Goal: Task Accomplishment & Management: Use online tool/utility

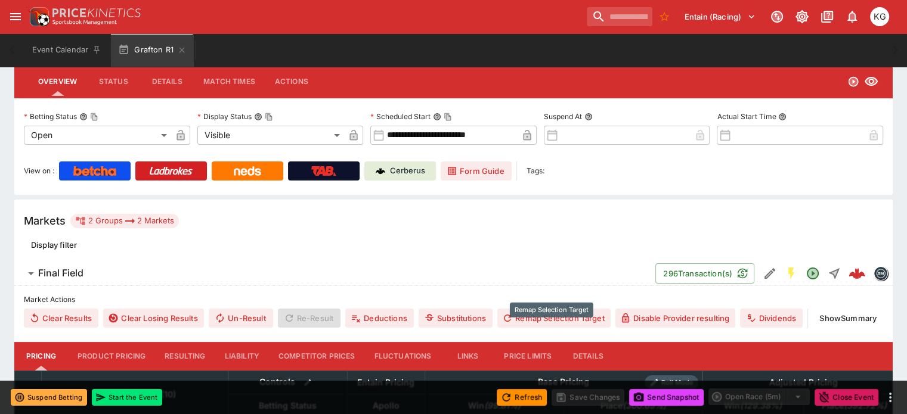
scroll to position [120, 0]
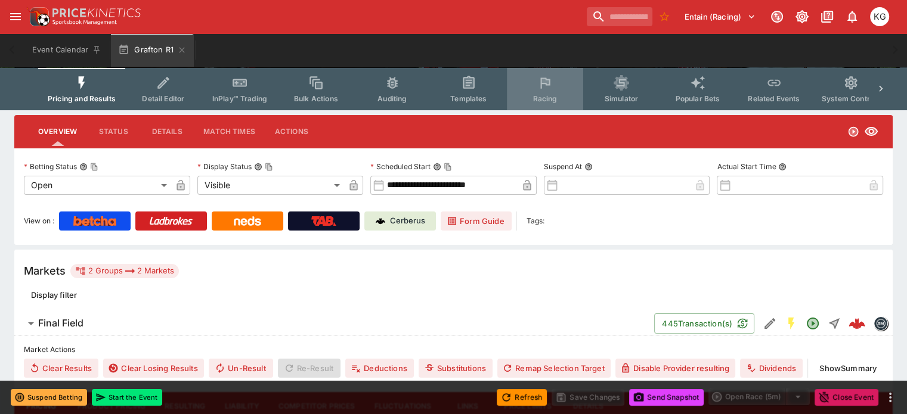
click at [557, 98] on span "Racing" at bounding box center [544, 98] width 24 height 9
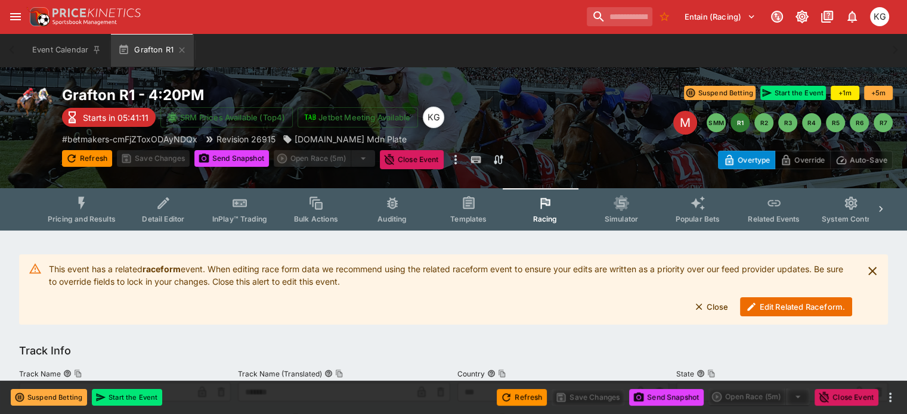
click at [789, 311] on button "Edit Related Raceform." at bounding box center [796, 307] width 112 height 19
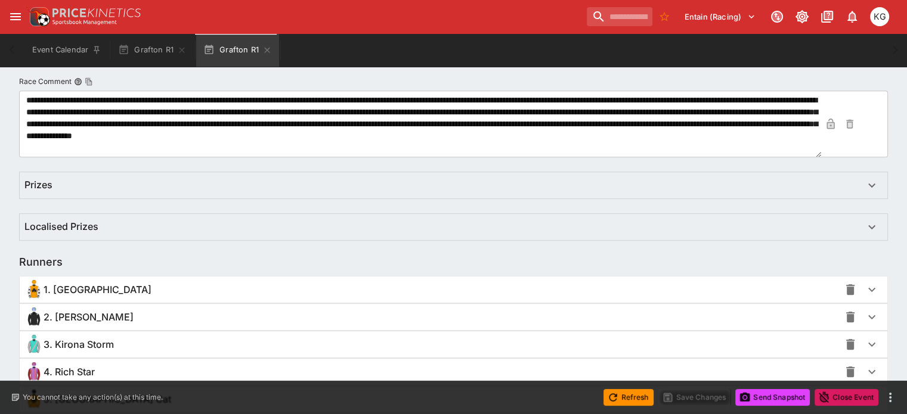
scroll to position [868, 0]
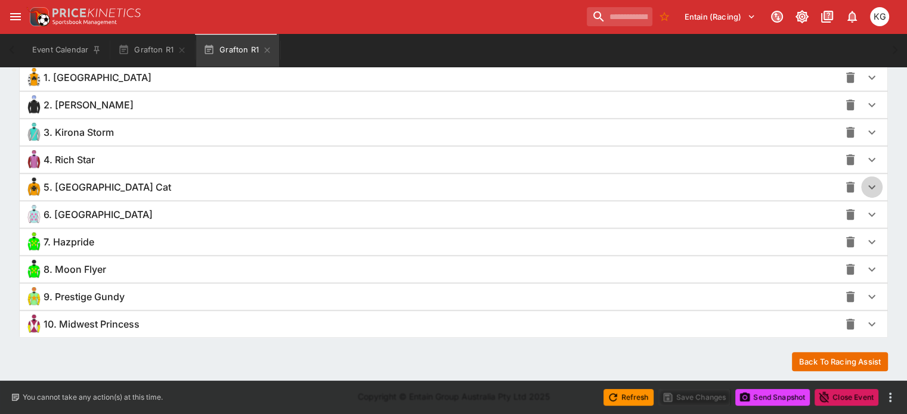
click at [865, 188] on icon "button" at bounding box center [872, 187] width 14 height 14
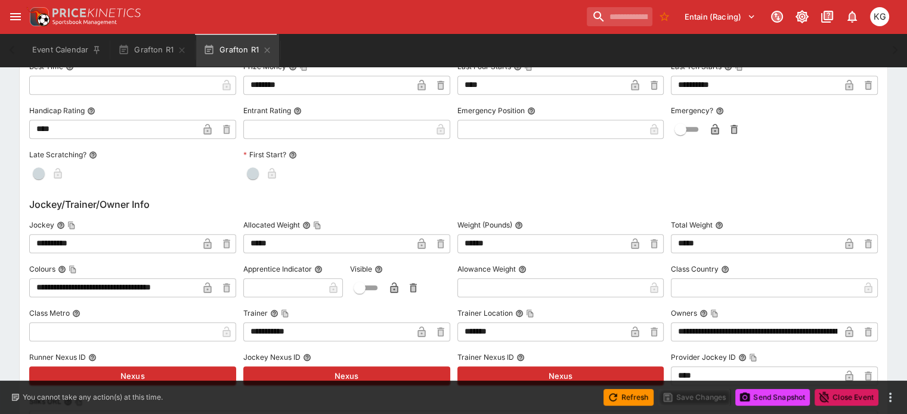
scroll to position [1226, 0]
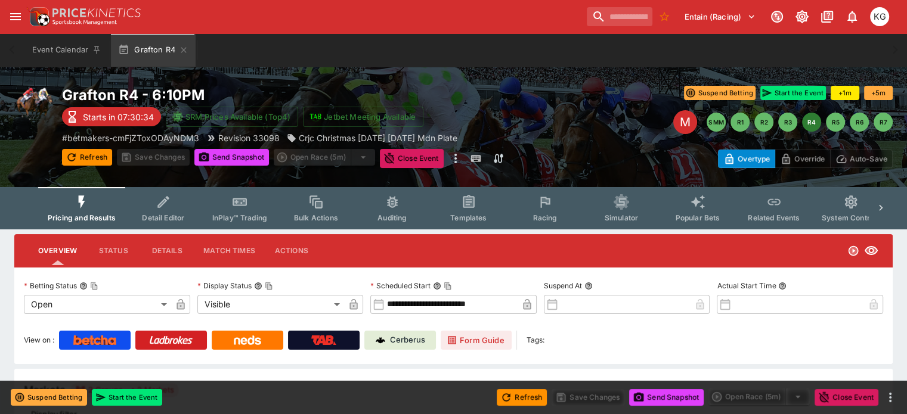
click at [546, 218] on span "Racing" at bounding box center [544, 217] width 24 height 9
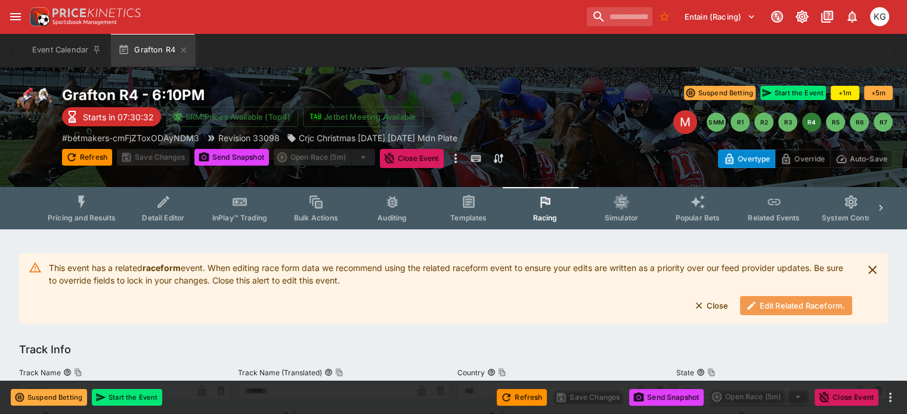
click at [780, 305] on button "Edit Related Raceform." at bounding box center [796, 305] width 112 height 19
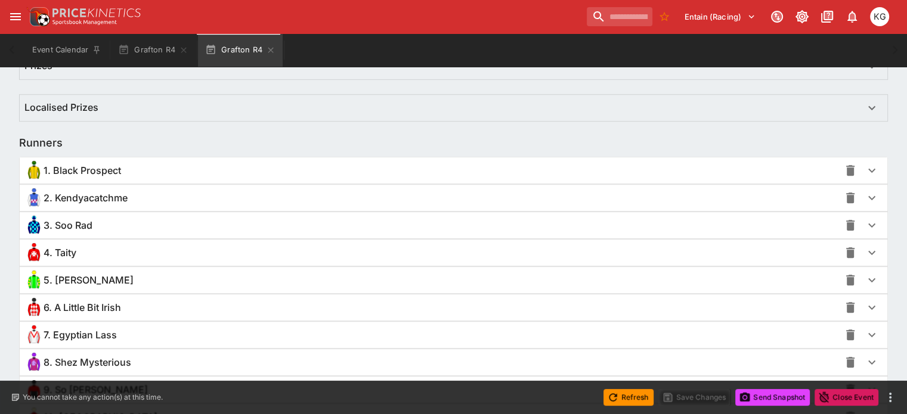
scroll to position [835, 0]
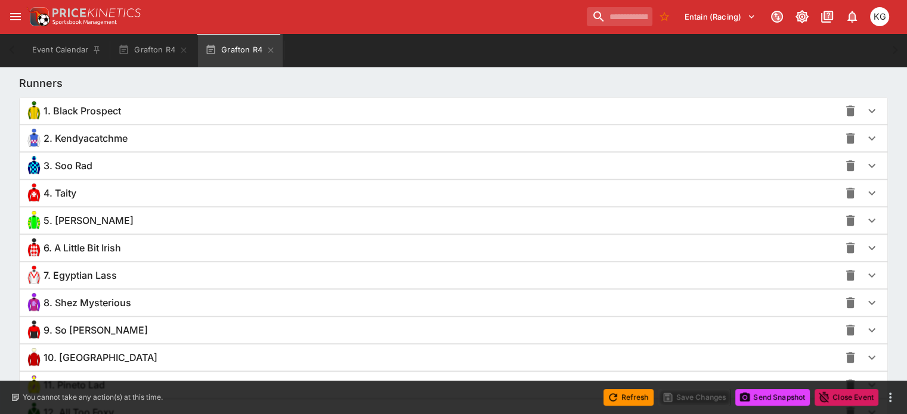
click at [868, 329] on icon "button" at bounding box center [871, 331] width 7 height 4
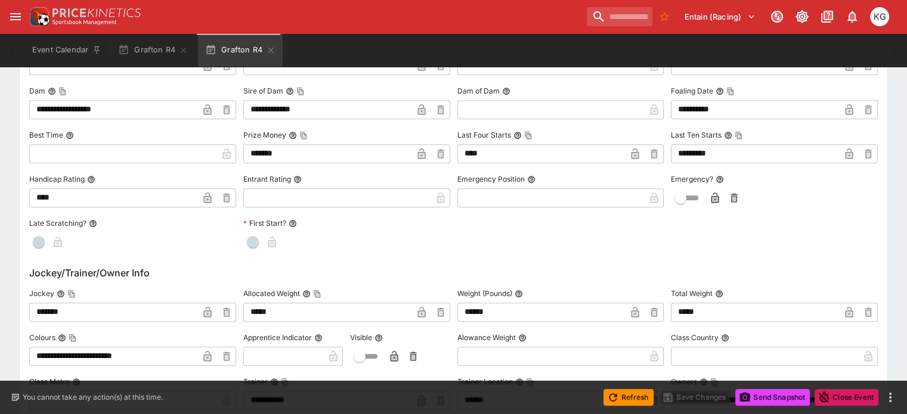
scroll to position [1312, 0]
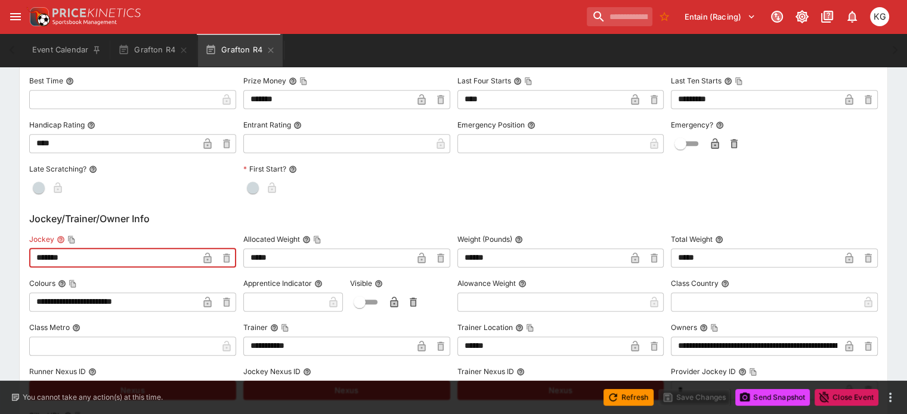
drag, startPoint x: 98, startPoint y: 256, endPoint x: 52, endPoint y: 242, distance: 47.9
paste input "*****"
type input "**********"
drag, startPoint x: 215, startPoint y: 258, endPoint x: 215, endPoint y: 251, distance: 7.2
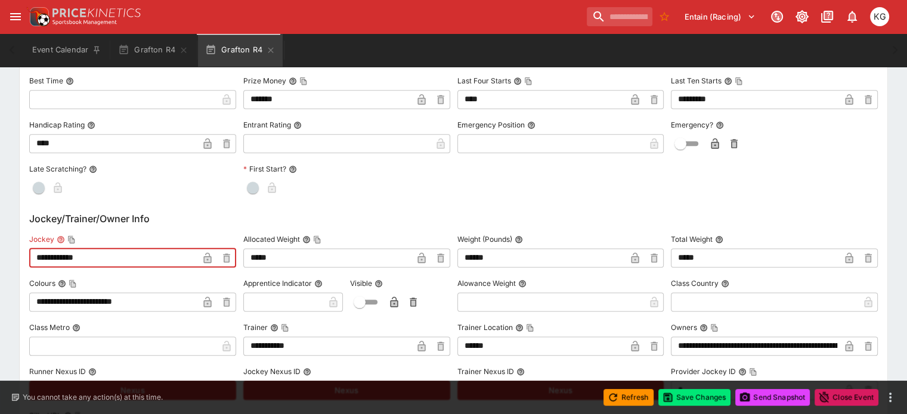
click at [210, 257] on icon "button" at bounding box center [208, 259] width 6 height 5
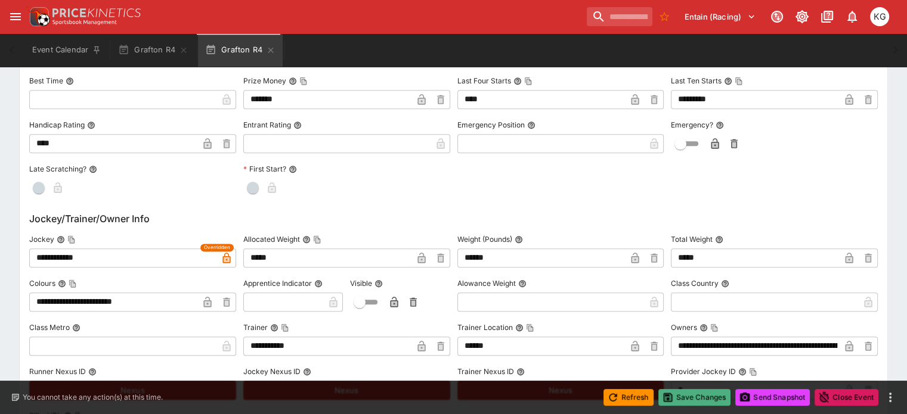
click at [701, 392] on button "Save Changes" at bounding box center [694, 397] width 73 height 17
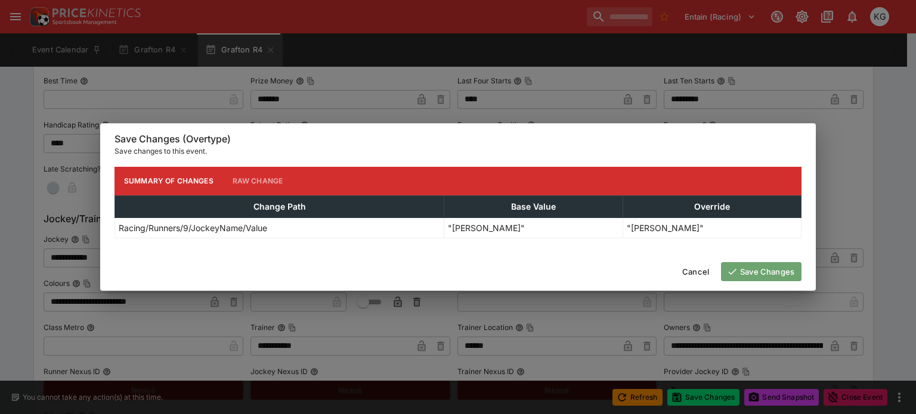
click at [763, 278] on button "Save Changes" at bounding box center [761, 271] width 80 height 19
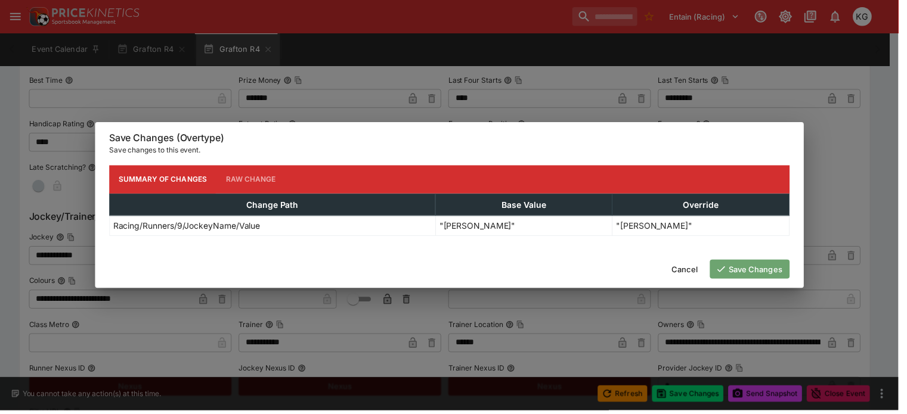
scroll to position [0, 0]
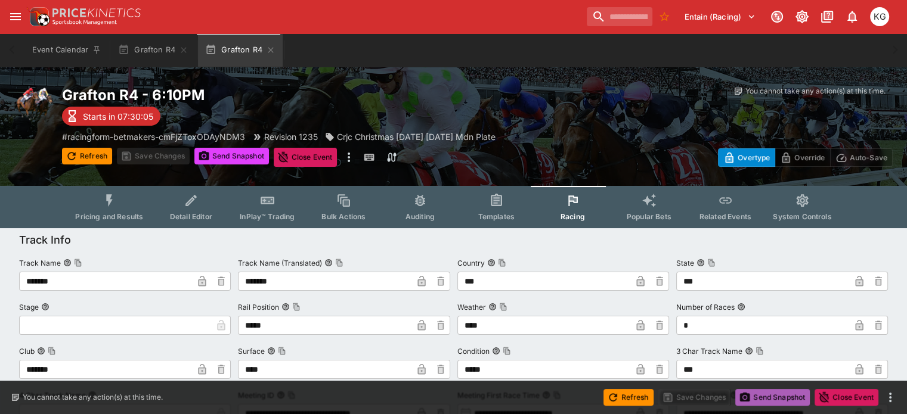
click at [774, 399] on button "Send Snapshot" at bounding box center [772, 397] width 75 height 17
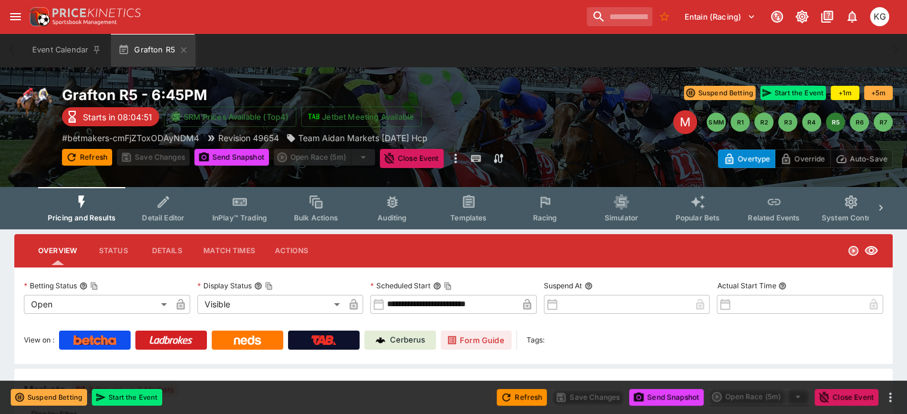
click at [557, 218] on span "Racing" at bounding box center [544, 217] width 24 height 9
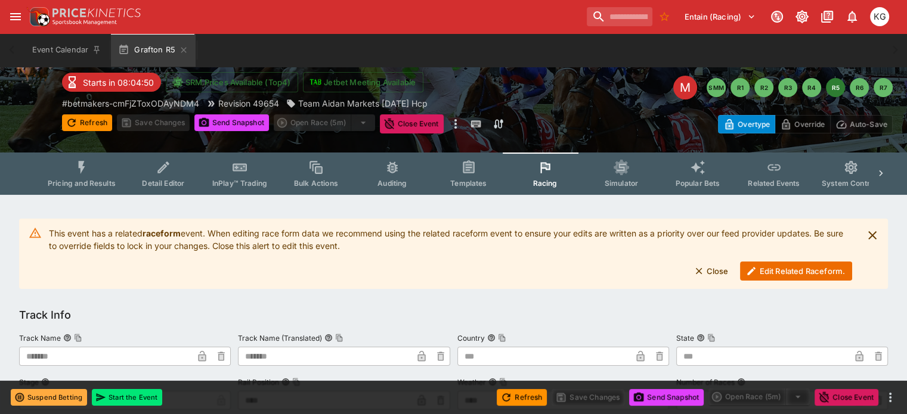
scroll to position [60, 0]
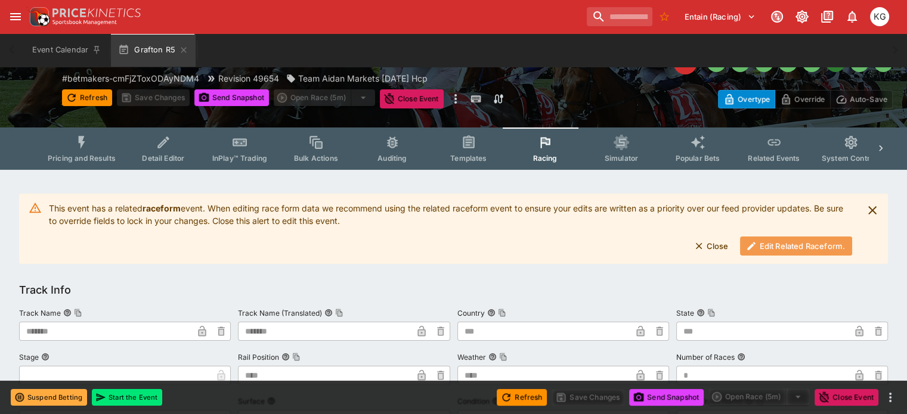
click at [802, 247] on button "Edit Related Raceform." at bounding box center [796, 246] width 112 height 19
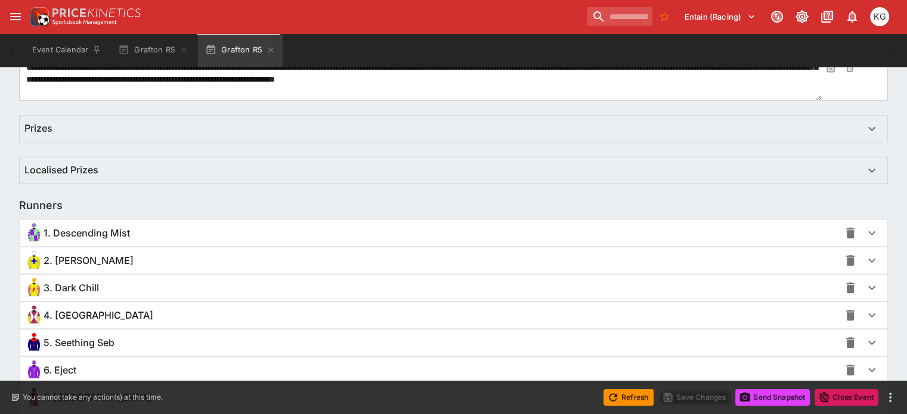
scroll to position [715, 0]
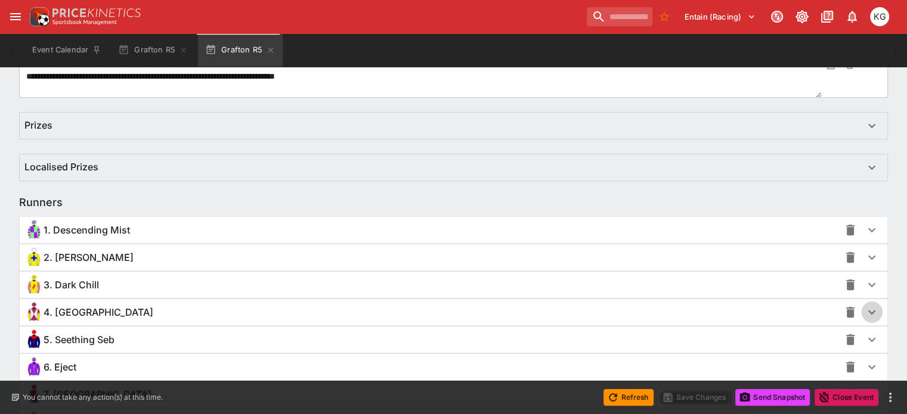
click at [865, 315] on icon "button" at bounding box center [872, 312] width 14 height 14
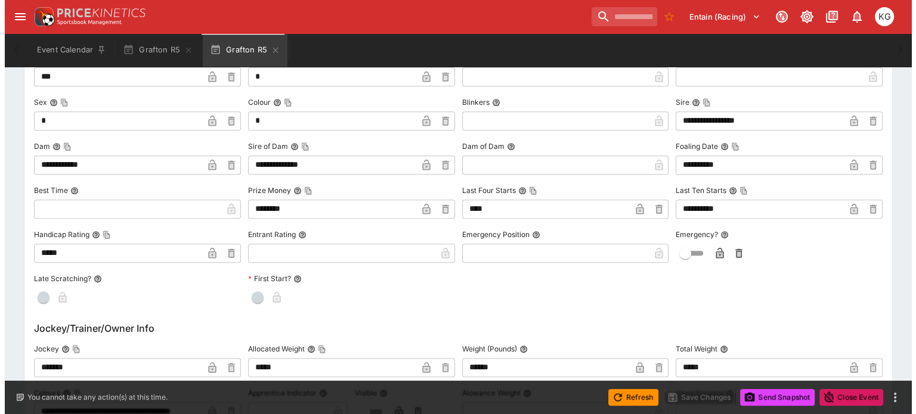
scroll to position [1133, 0]
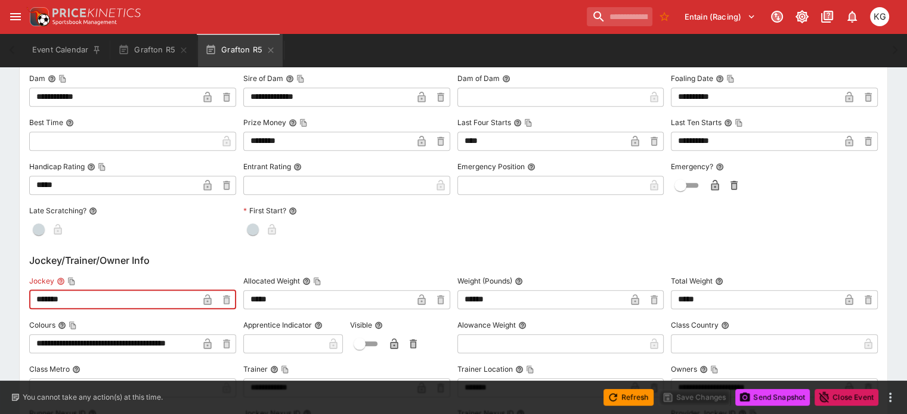
drag, startPoint x: 111, startPoint y: 301, endPoint x: 45, endPoint y: 299, distance: 65.6
click at [45, 299] on input "*******" at bounding box center [113, 299] width 169 height 19
paste input "********"
type input "**********"
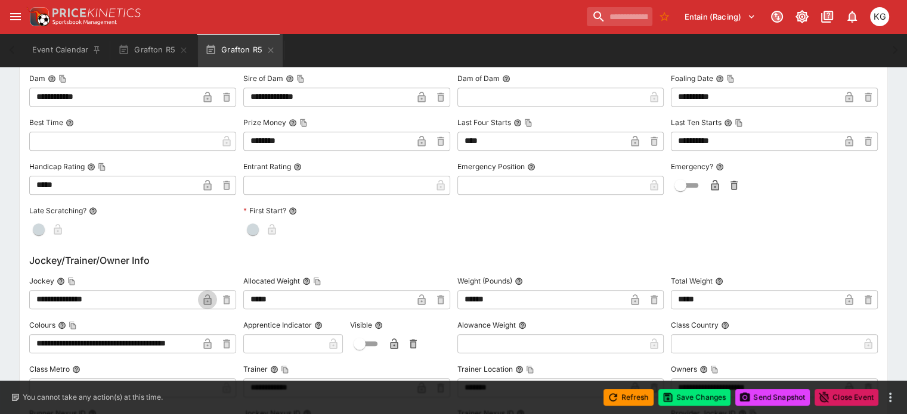
click at [210, 301] on icon "button" at bounding box center [208, 301] width 6 height 5
click at [700, 396] on button "Save Changes" at bounding box center [694, 397] width 73 height 17
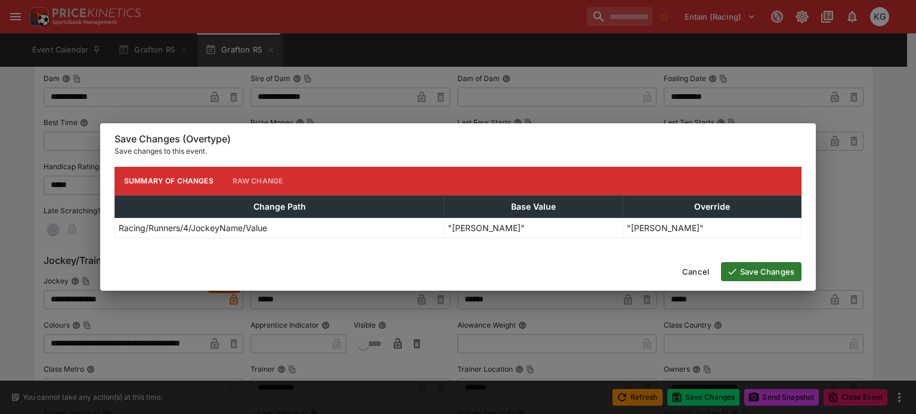
click at [776, 267] on button "Save Changes" at bounding box center [761, 271] width 80 height 19
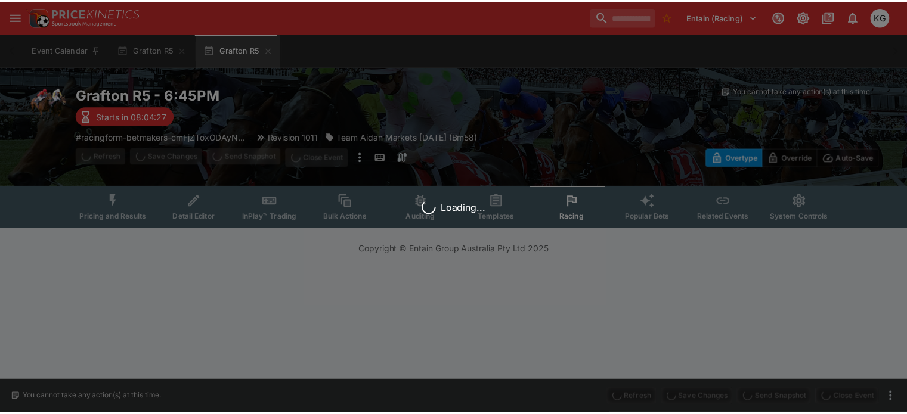
scroll to position [0, 0]
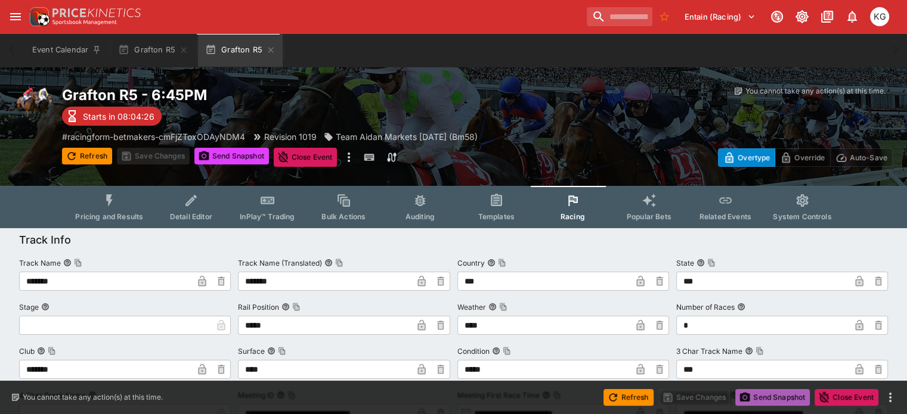
click at [774, 394] on button "Send Snapshot" at bounding box center [772, 397] width 75 height 17
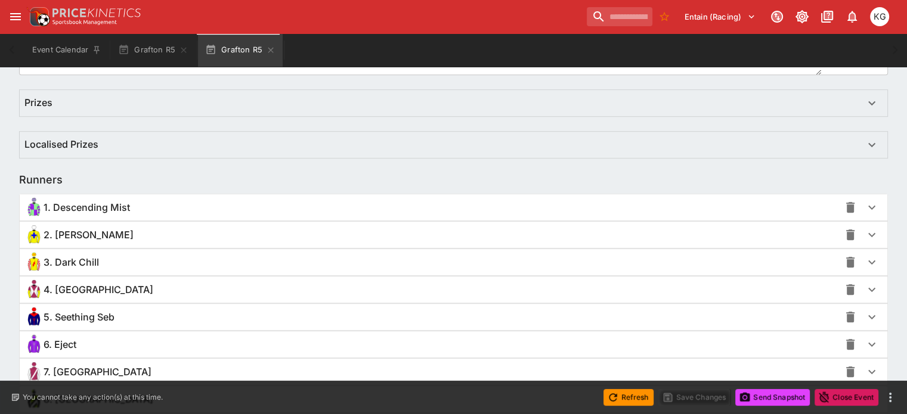
scroll to position [894, 0]
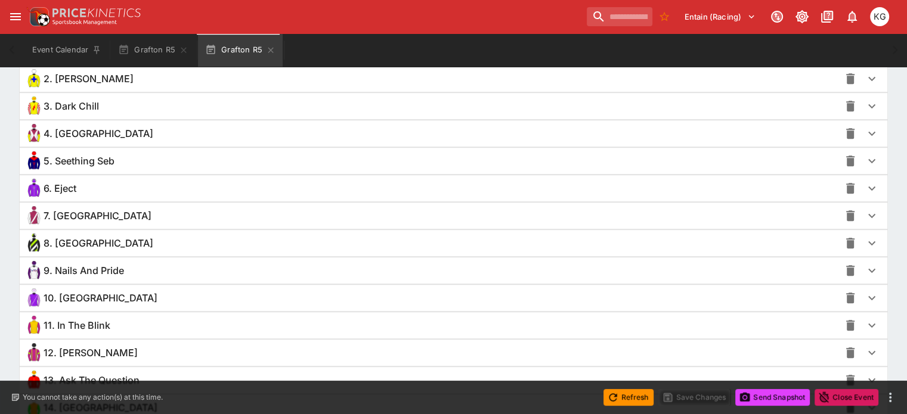
click at [865, 296] on icon "button" at bounding box center [872, 298] width 14 height 14
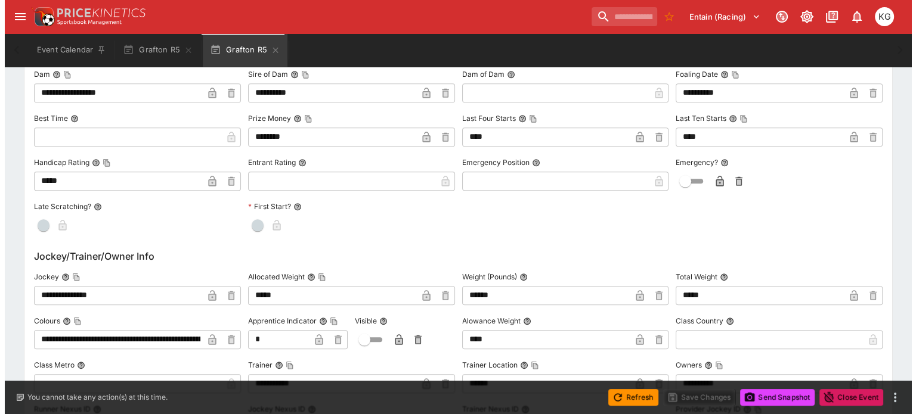
scroll to position [1312, 0]
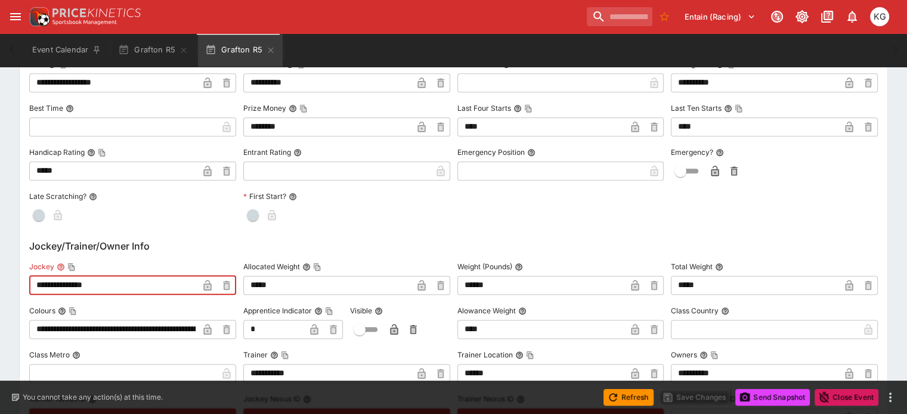
drag, startPoint x: 134, startPoint y: 284, endPoint x: 36, endPoint y: 276, distance: 98.7
type input "***"
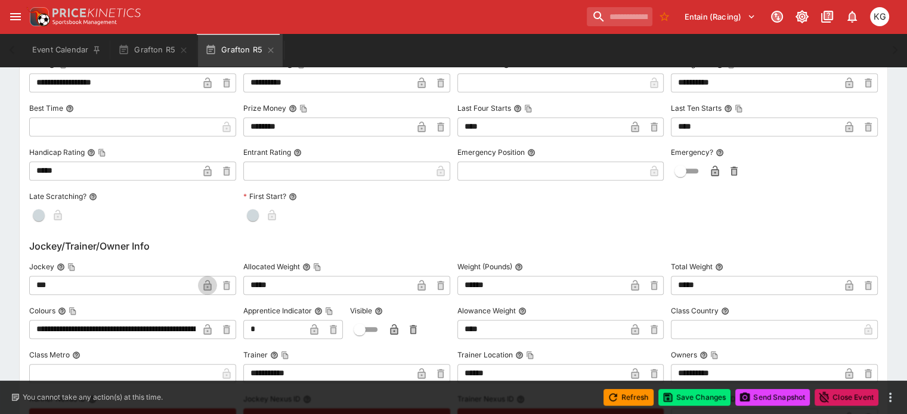
click at [210, 283] on icon "button" at bounding box center [207, 285] width 8 height 11
click at [687, 398] on button "Save Changes" at bounding box center [694, 397] width 73 height 17
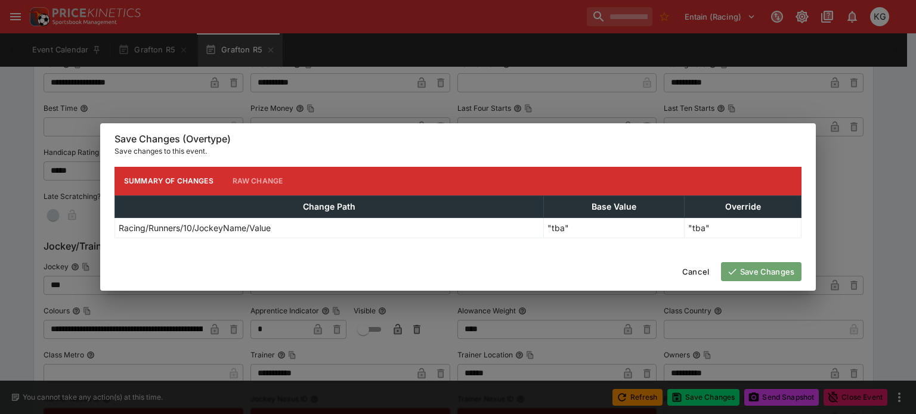
click at [749, 271] on button "Save Changes" at bounding box center [761, 271] width 80 height 19
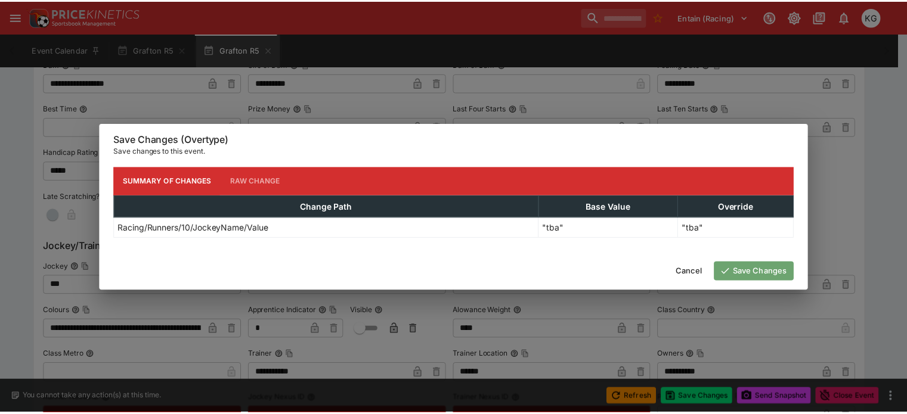
scroll to position [0, 0]
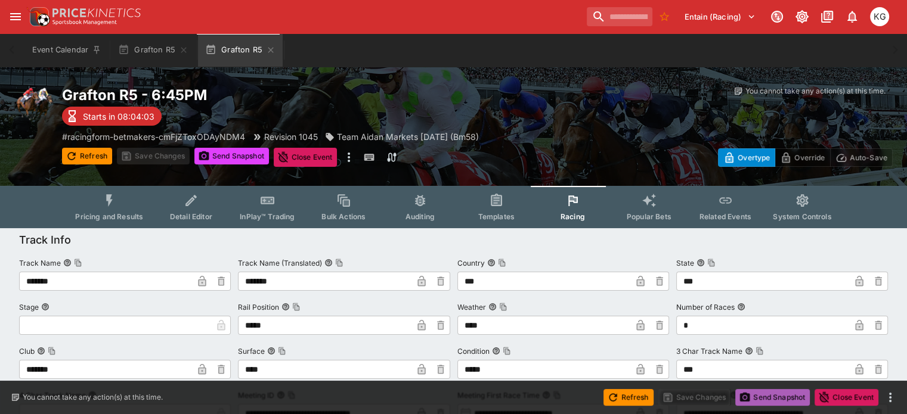
click at [772, 398] on button "Send Snapshot" at bounding box center [772, 397] width 75 height 17
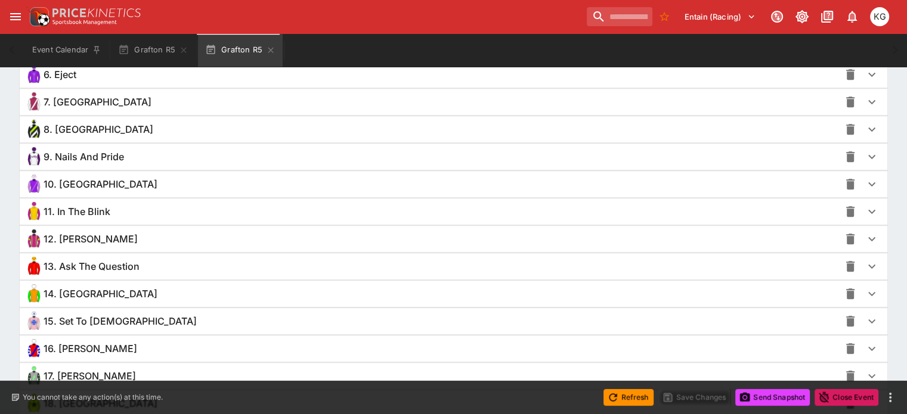
scroll to position [1133, 0]
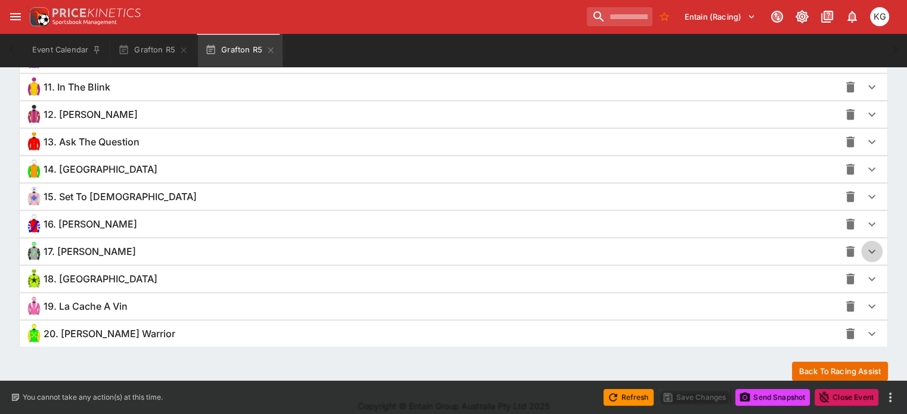
click at [865, 250] on icon "button" at bounding box center [872, 251] width 14 height 14
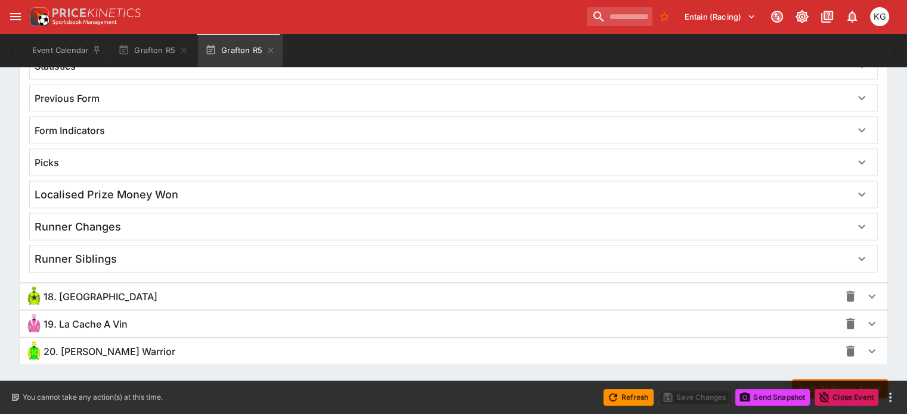
scroll to position [2241, 0]
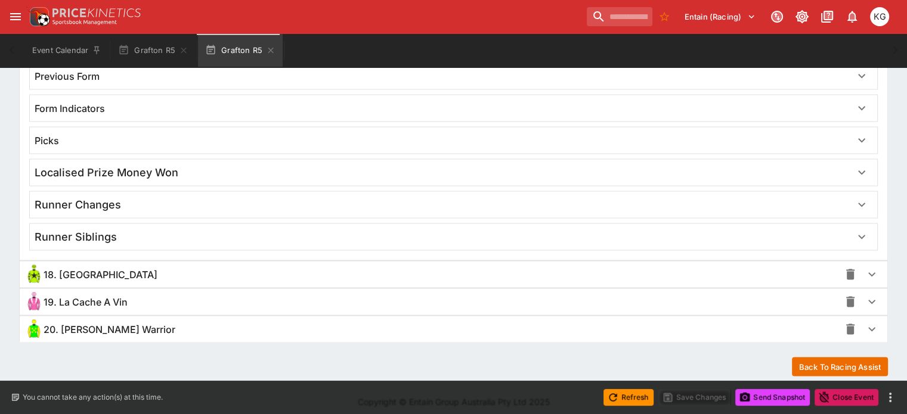
click at [865, 295] on icon "button" at bounding box center [872, 302] width 14 height 14
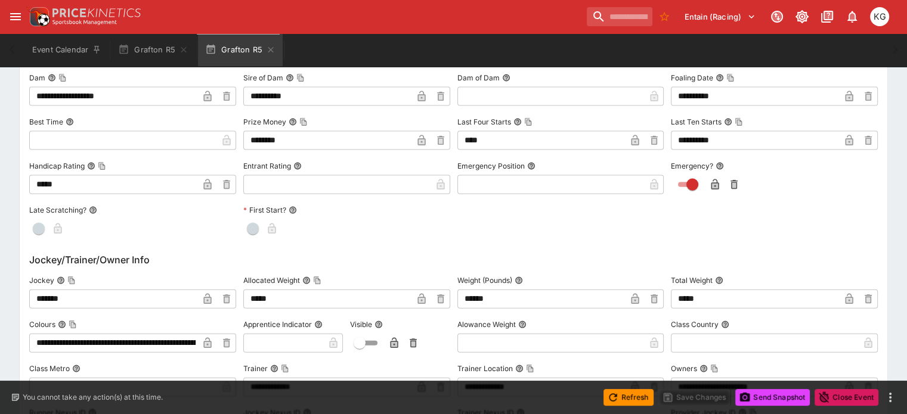
scroll to position [2659, 0]
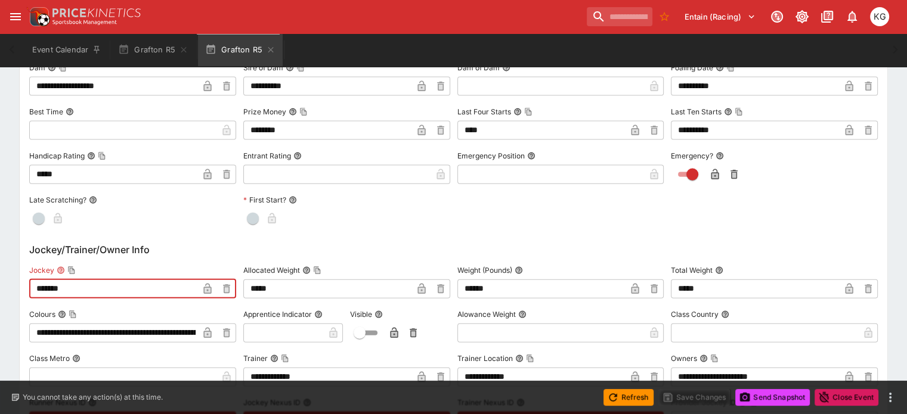
drag, startPoint x: 97, startPoint y: 287, endPoint x: 20, endPoint y: 281, distance: 76.5
drag, startPoint x: 51, startPoint y: 286, endPoint x: 10, endPoint y: 289, distance: 41.2
type input "***"
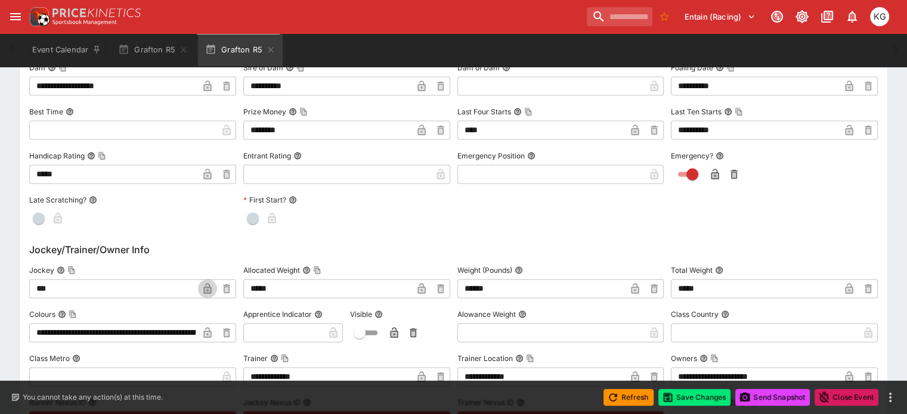
click at [210, 288] on icon "button" at bounding box center [208, 290] width 6 height 5
click at [698, 396] on button "Save Changes" at bounding box center [694, 397] width 73 height 17
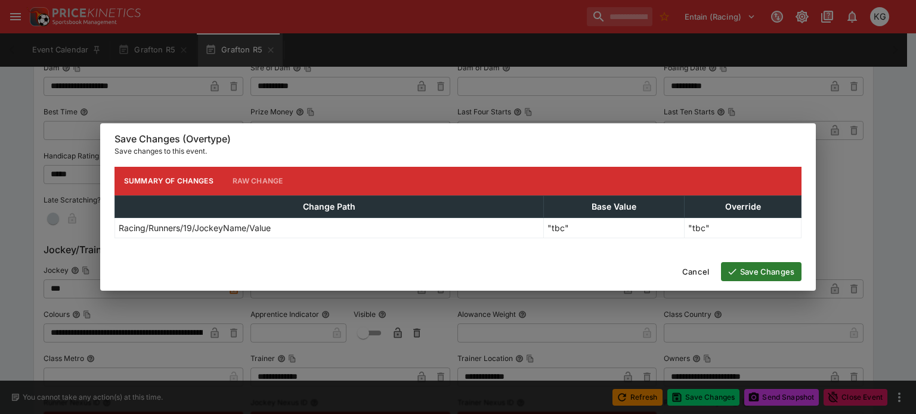
click at [758, 271] on button "Save Changes" at bounding box center [761, 271] width 80 height 19
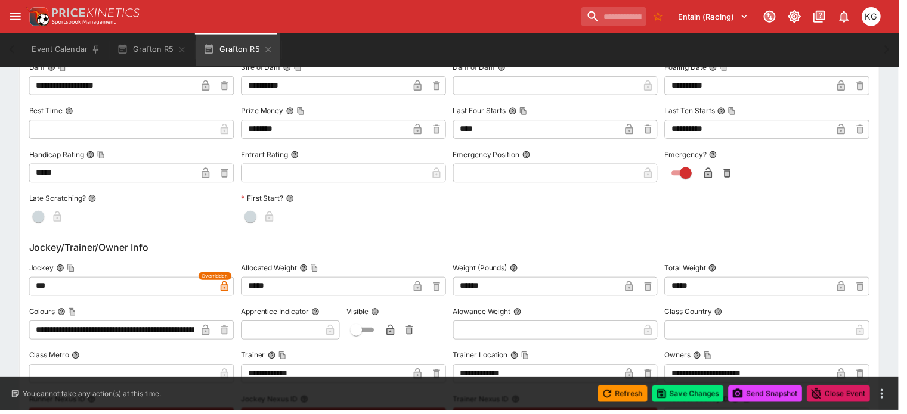
scroll to position [0, 0]
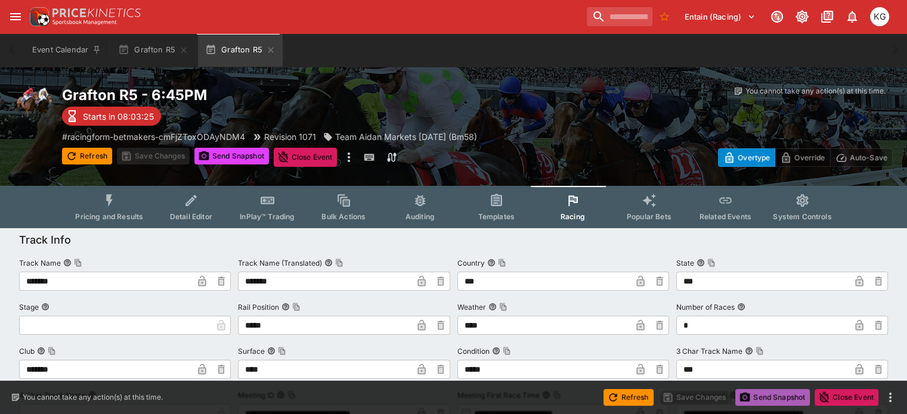
click at [763, 396] on button "Send Snapshot" at bounding box center [772, 397] width 75 height 17
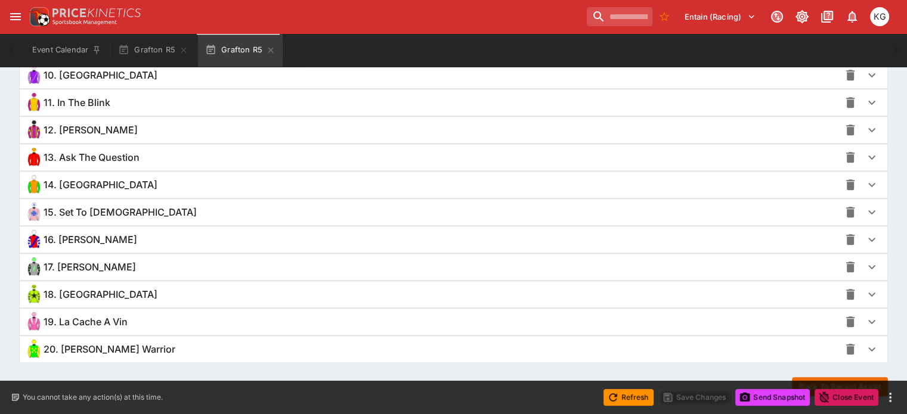
scroll to position [1140, 0]
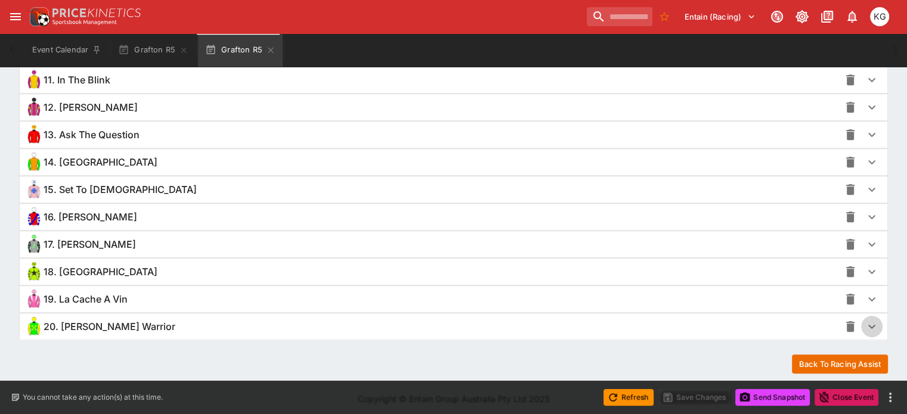
click at [865, 321] on icon "button" at bounding box center [872, 327] width 14 height 14
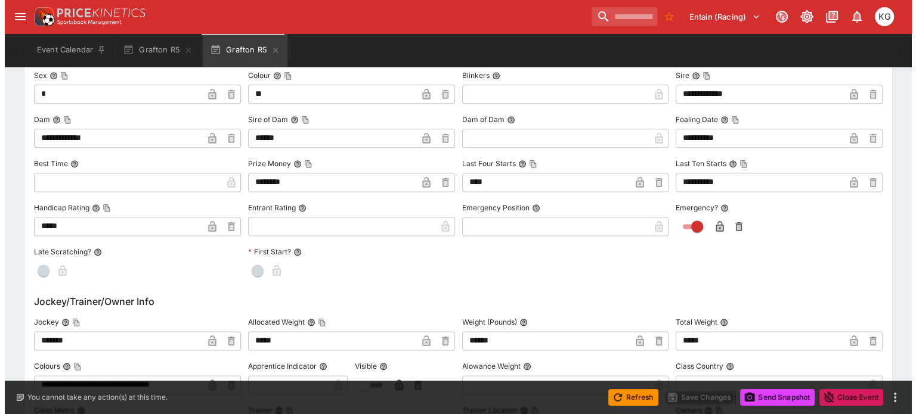
scroll to position [1617, 0]
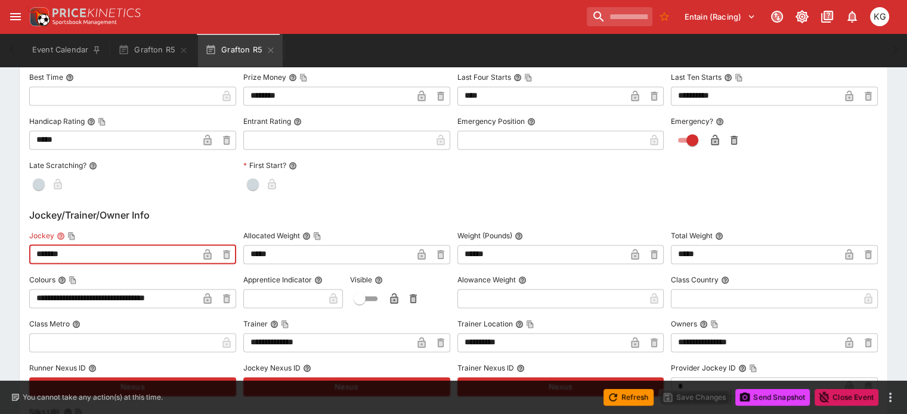
drag, startPoint x: 136, startPoint y: 249, endPoint x: 26, endPoint y: 253, distance: 109.8
type input "***"
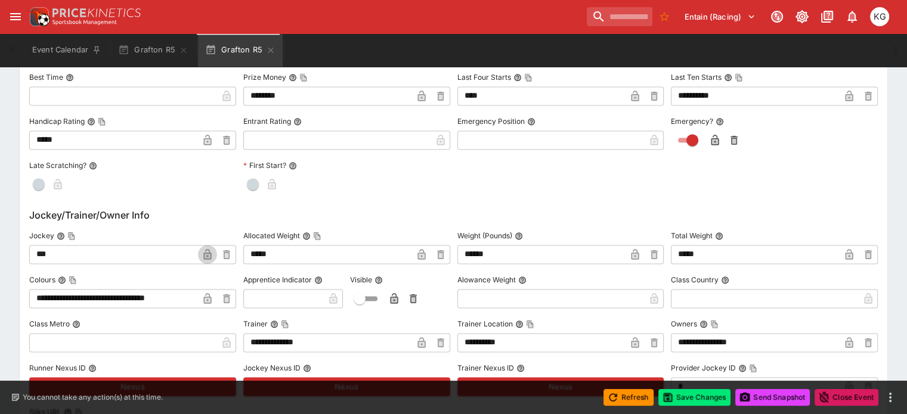
click at [211, 249] on icon "button" at bounding box center [207, 254] width 8 height 11
click at [698, 398] on button "Save Changes" at bounding box center [694, 397] width 73 height 17
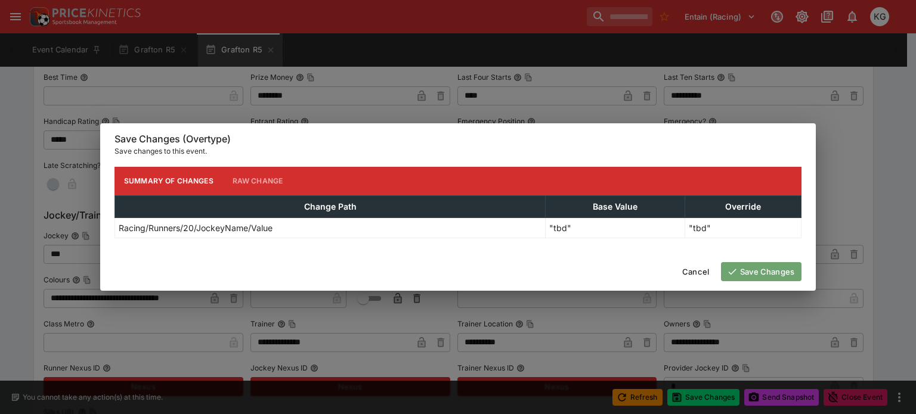
click at [755, 275] on button "Save Changes" at bounding box center [761, 271] width 80 height 19
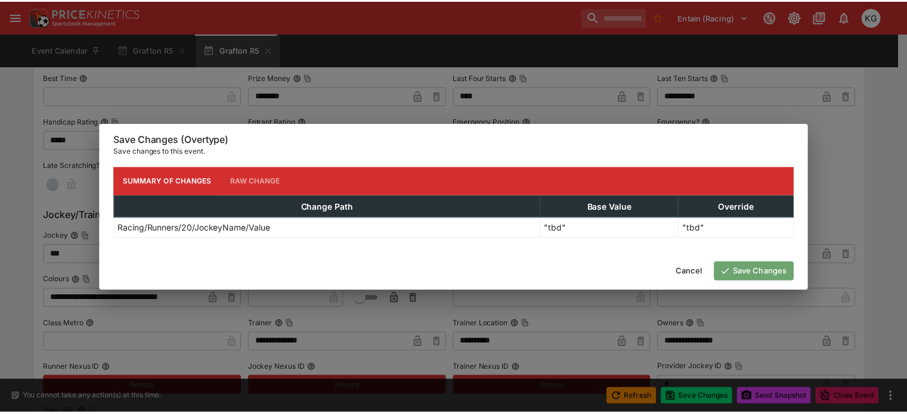
scroll to position [0, 0]
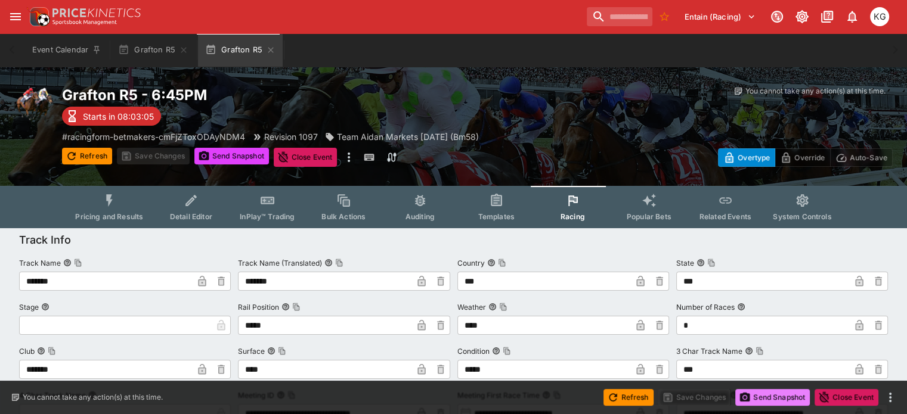
click at [770, 395] on button "Send Snapshot" at bounding box center [772, 397] width 75 height 17
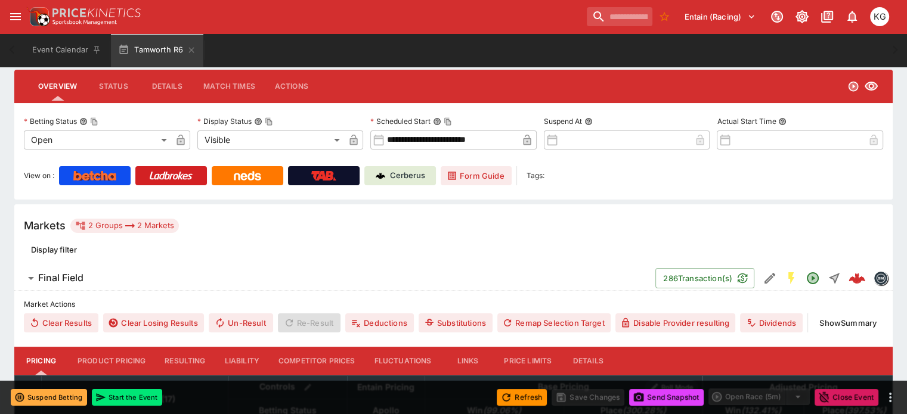
scroll to position [72, 0]
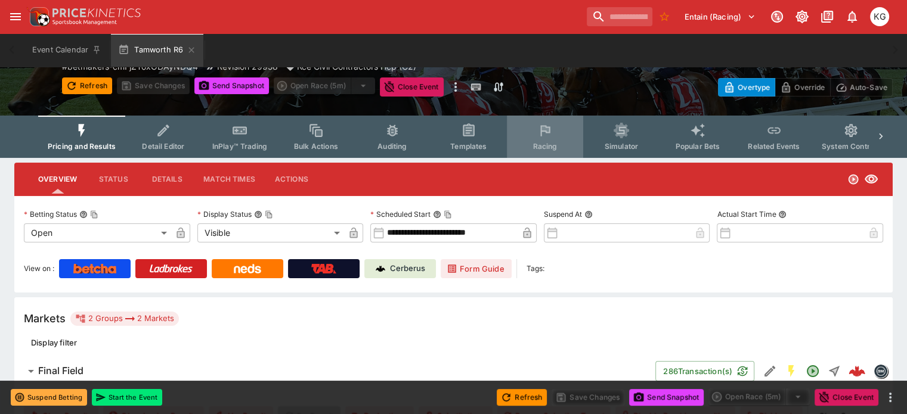
click at [560, 141] on button "Racing" at bounding box center [545, 137] width 76 height 42
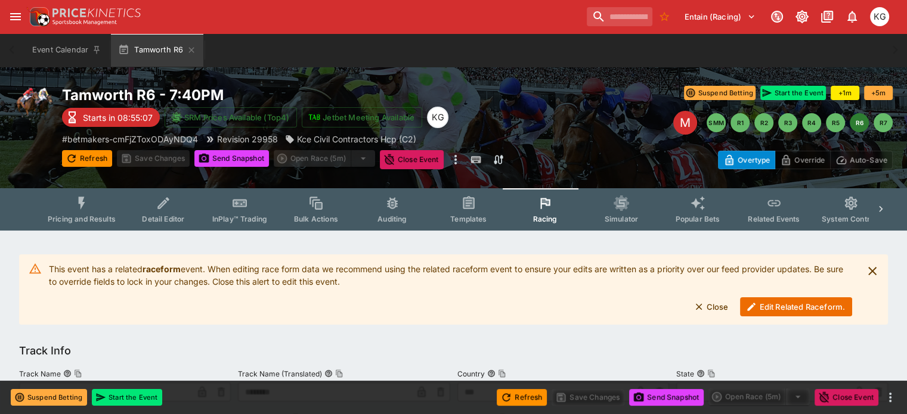
click at [780, 304] on button "Edit Related Raceform." at bounding box center [796, 307] width 112 height 19
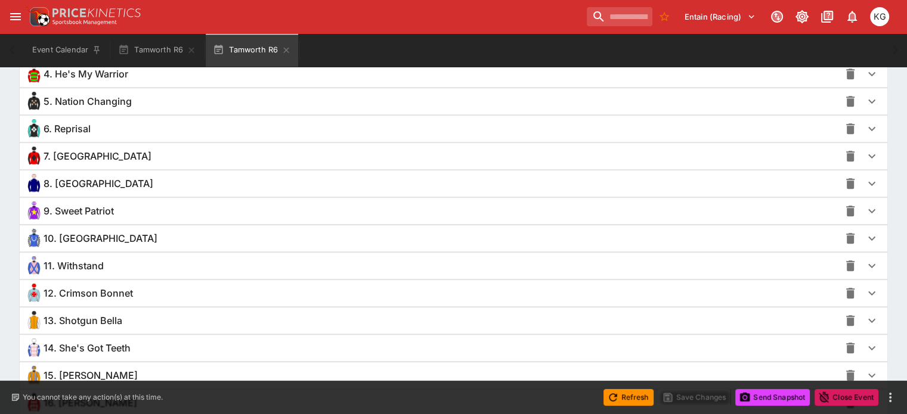
scroll to position [1014, 0]
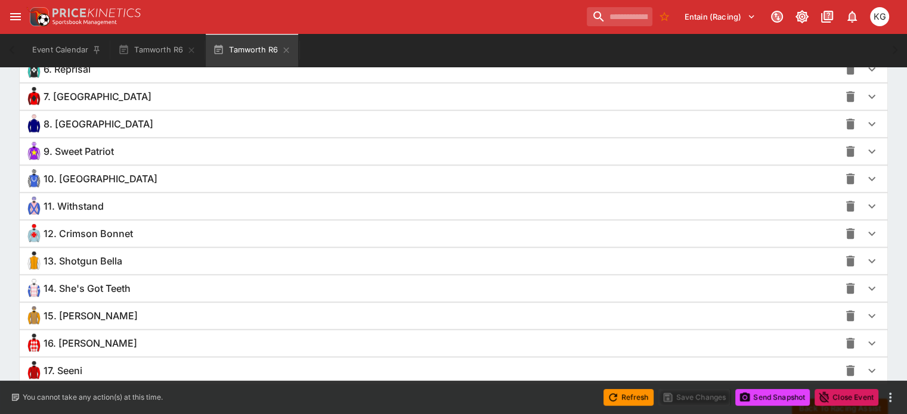
click at [868, 314] on icon "button" at bounding box center [871, 316] width 7 height 4
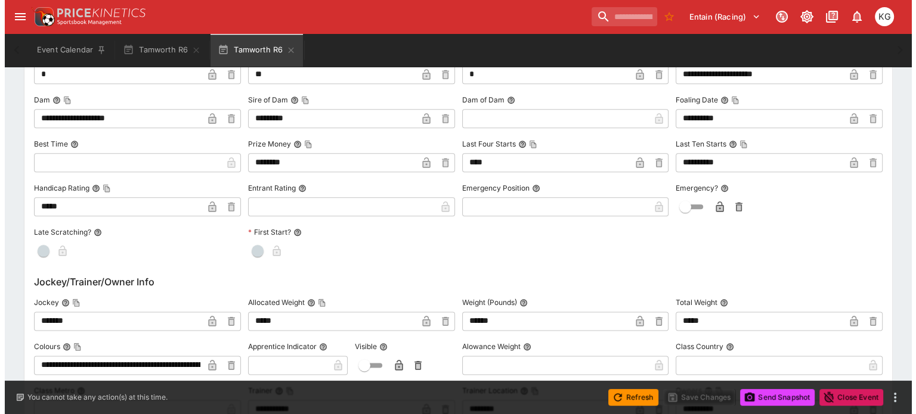
scroll to position [1431, 0]
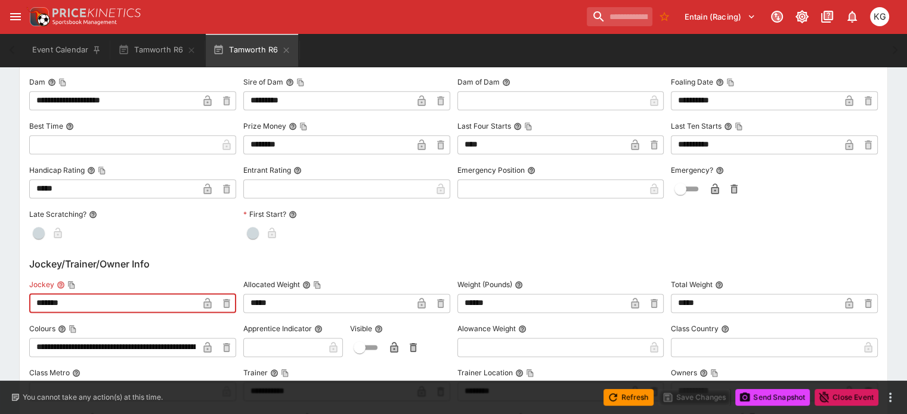
drag, startPoint x: 80, startPoint y: 297, endPoint x: 13, endPoint y: 288, distance: 68.0
type input "**********"
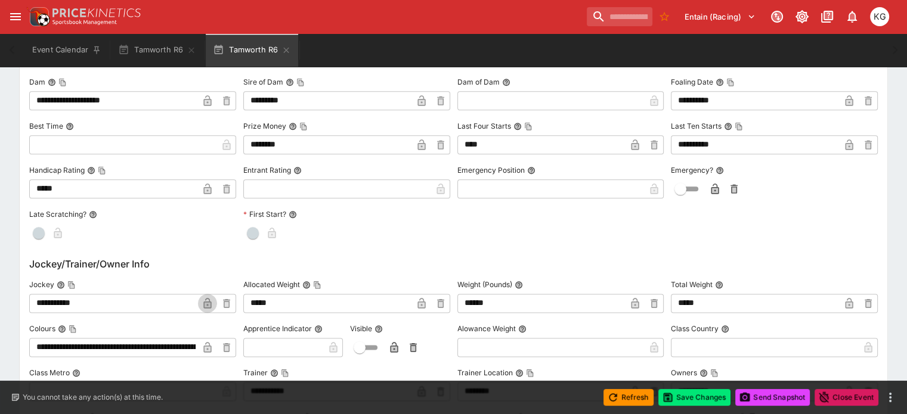
click at [211, 298] on icon "button" at bounding box center [207, 303] width 8 height 10
click at [690, 392] on button "Save Changes" at bounding box center [694, 397] width 73 height 17
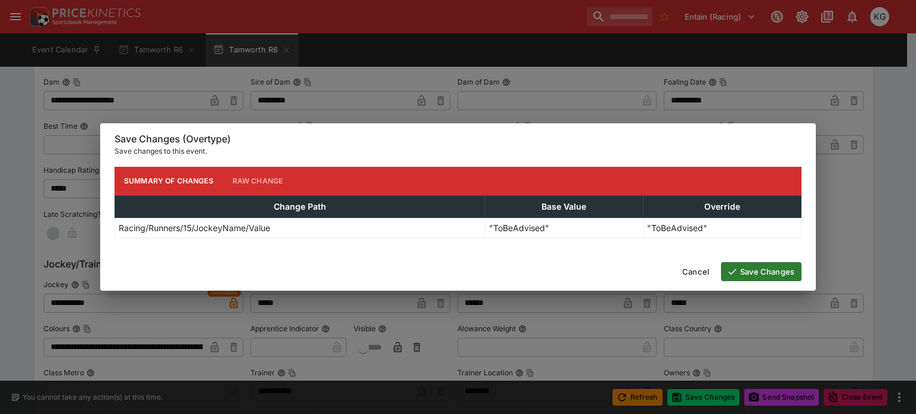
click at [767, 272] on button "Save Changes" at bounding box center [761, 271] width 80 height 19
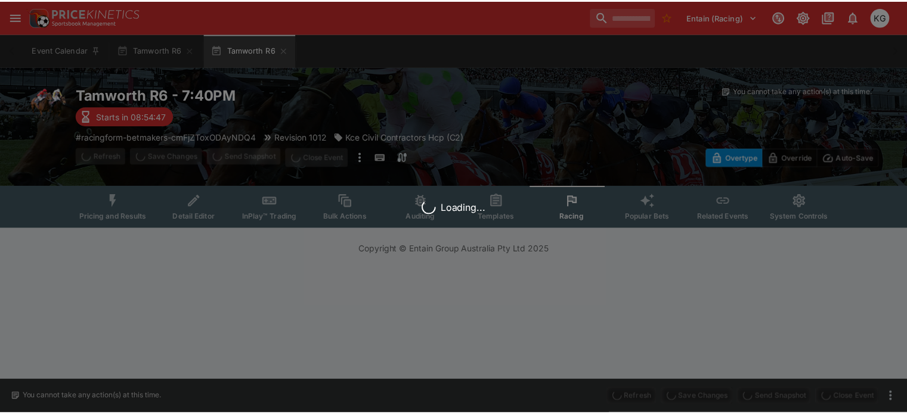
scroll to position [0, 0]
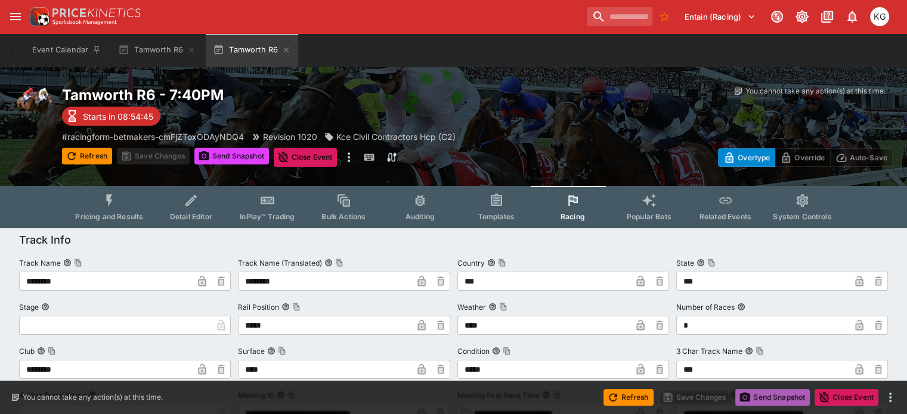
click at [785, 398] on button "Send Snapshot" at bounding box center [772, 397] width 75 height 17
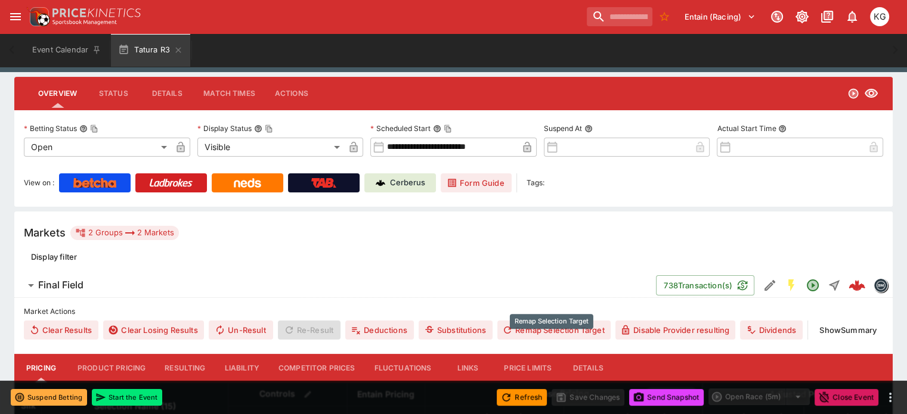
scroll to position [119, 0]
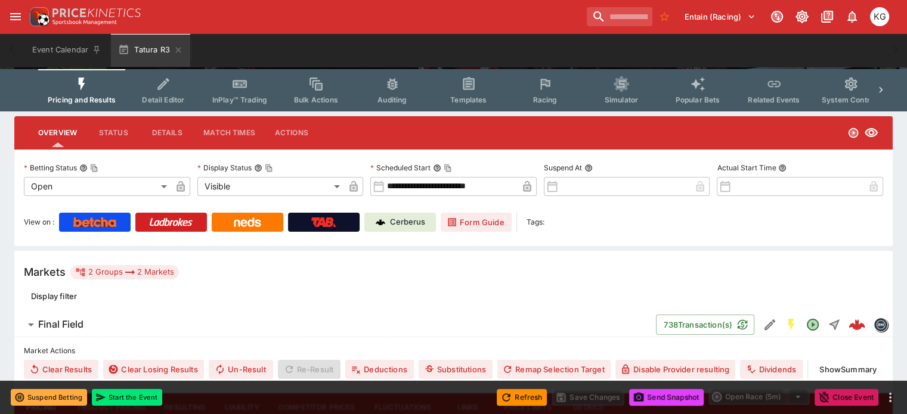
click at [549, 83] on icon "Event type filters" at bounding box center [545, 82] width 7 height 5
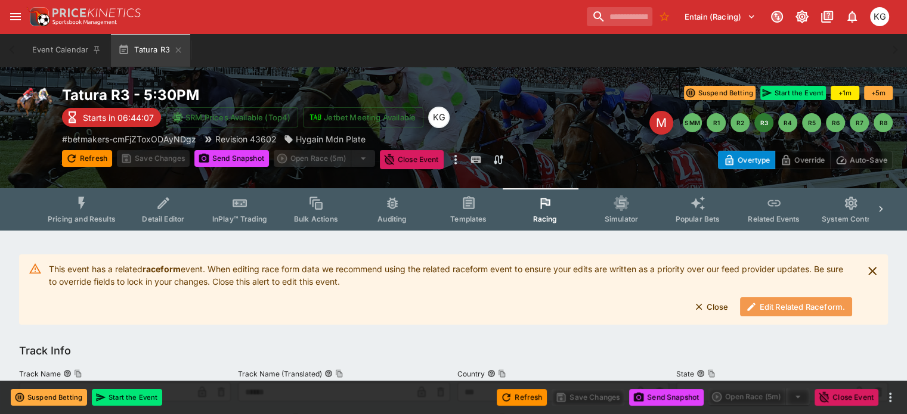
click at [774, 305] on button "Edit Related Raceform." at bounding box center [796, 307] width 112 height 19
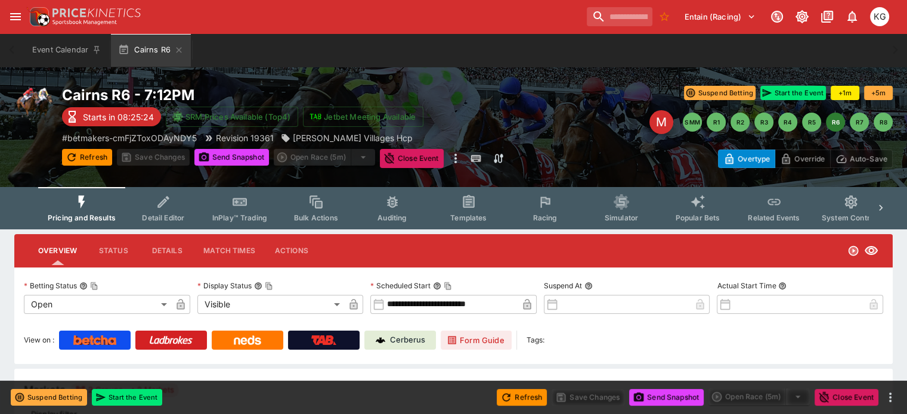
click at [557, 214] on span "Racing" at bounding box center [544, 217] width 24 height 9
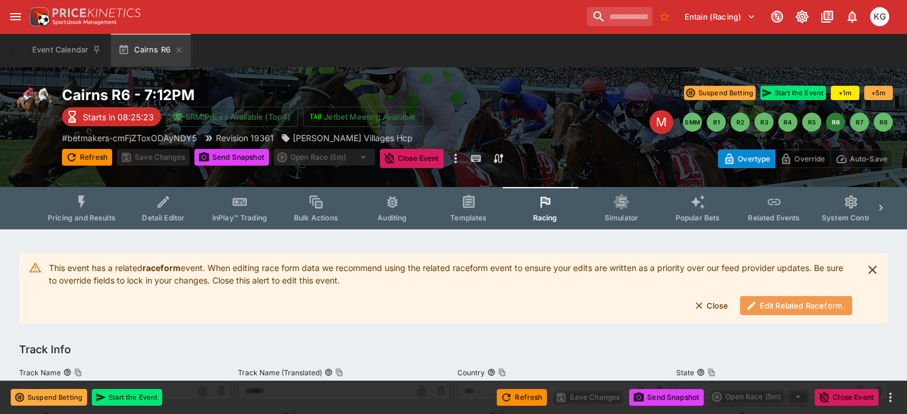
click at [800, 306] on button "Edit Related Raceform." at bounding box center [796, 305] width 112 height 19
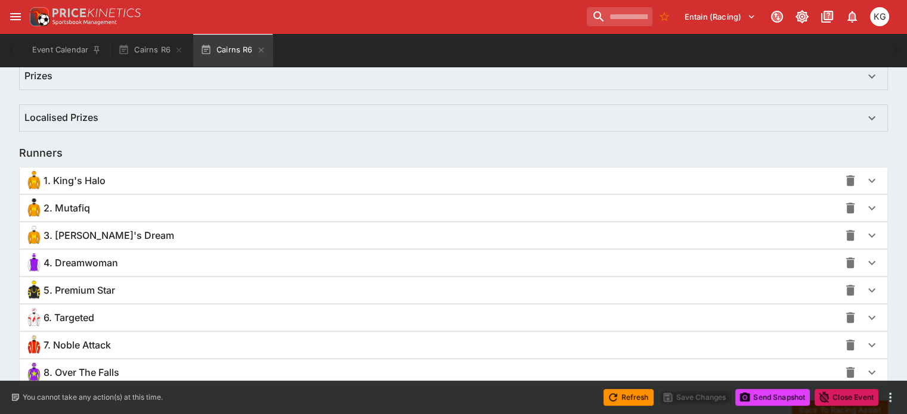
scroll to position [775, 0]
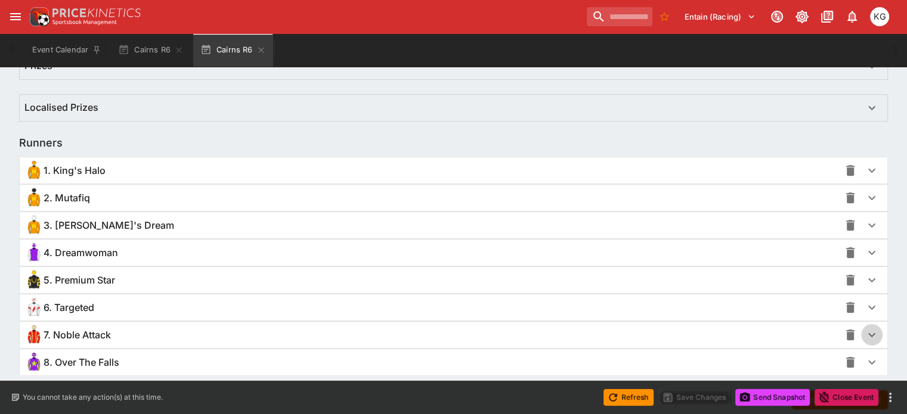
click at [865, 329] on icon "button" at bounding box center [872, 335] width 14 height 14
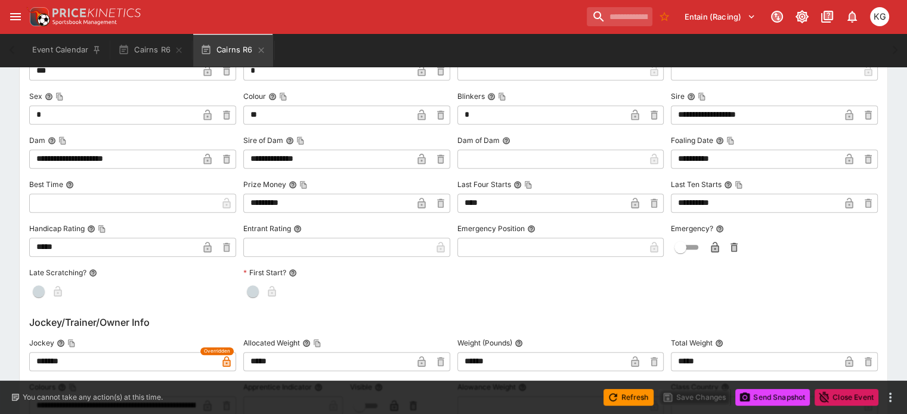
scroll to position [1192, 0]
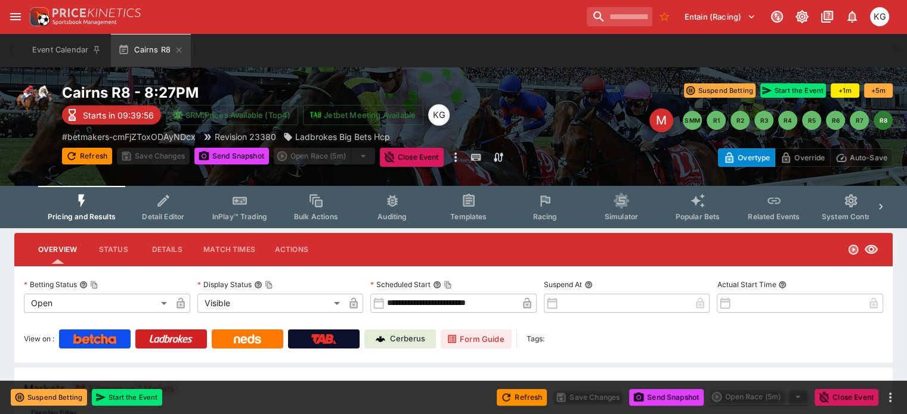
scroll to position [1, 0]
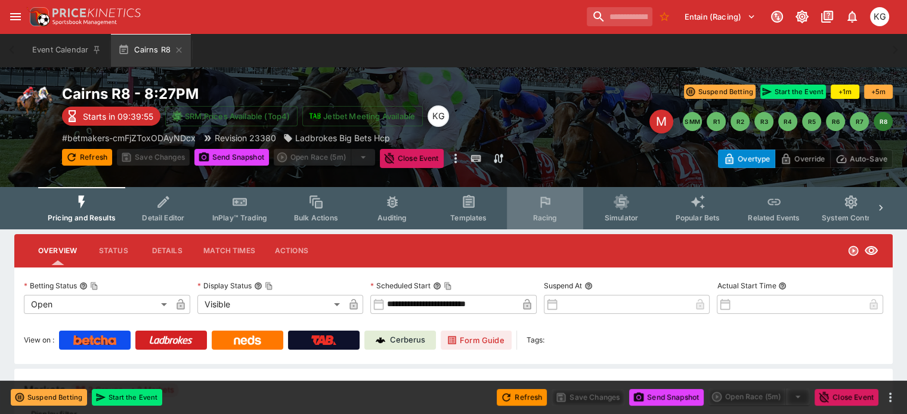
click at [557, 217] on span "Racing" at bounding box center [544, 217] width 24 height 9
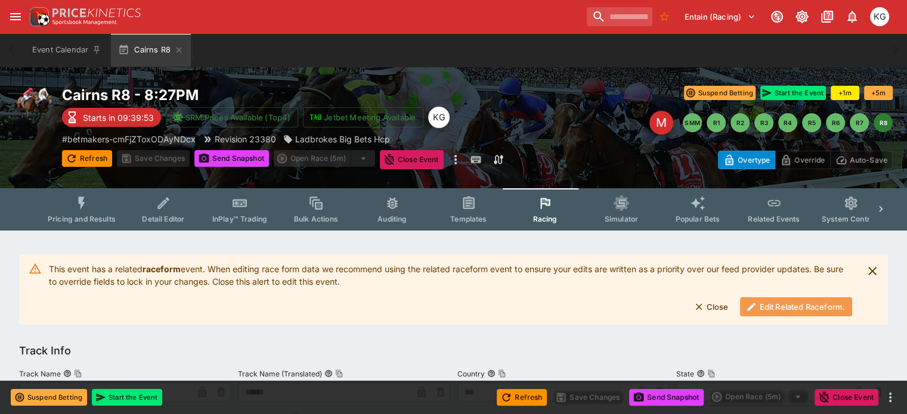
click at [786, 308] on button "Edit Related Raceform." at bounding box center [796, 307] width 112 height 19
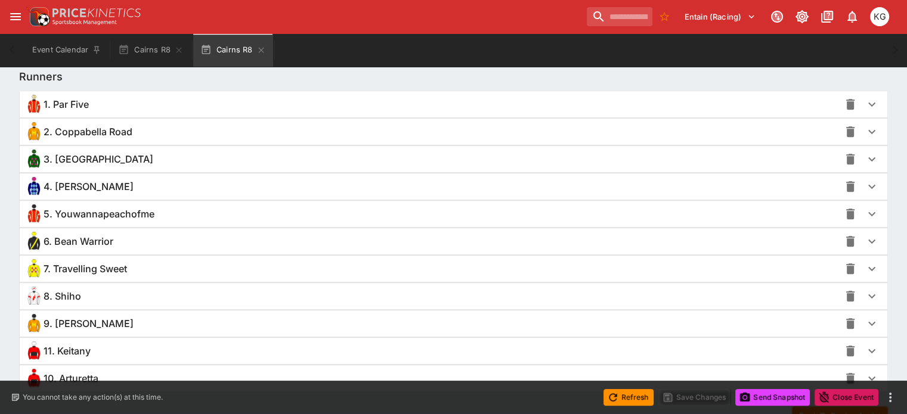
scroll to position [835, 0]
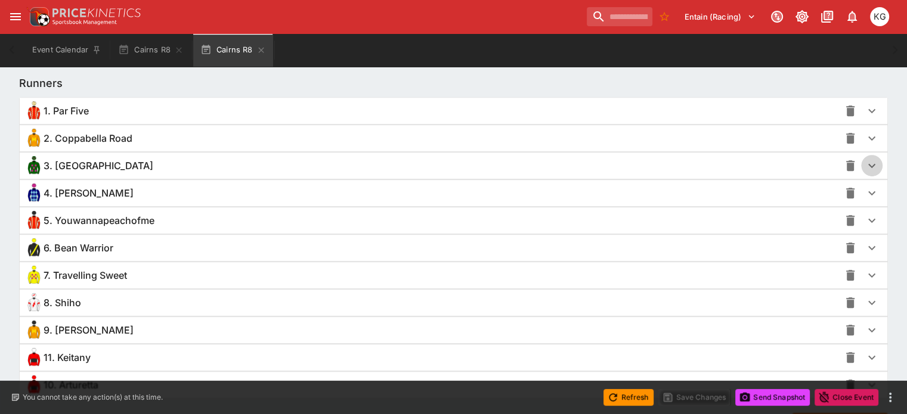
click at [865, 169] on icon "button" at bounding box center [872, 166] width 14 height 14
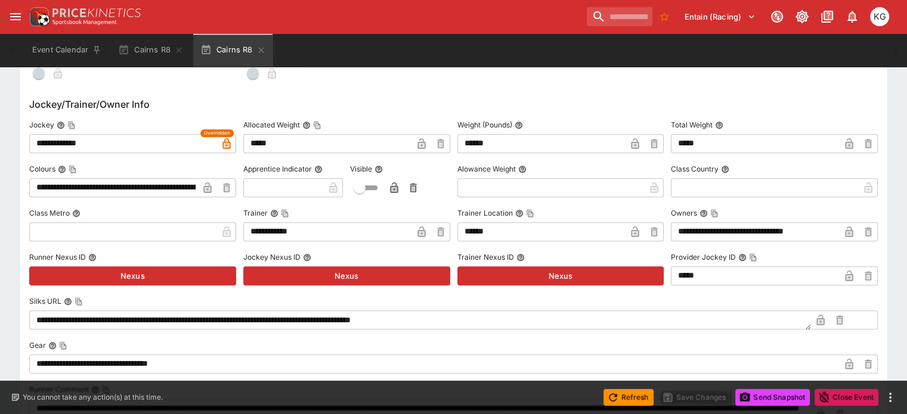
scroll to position [1252, 0]
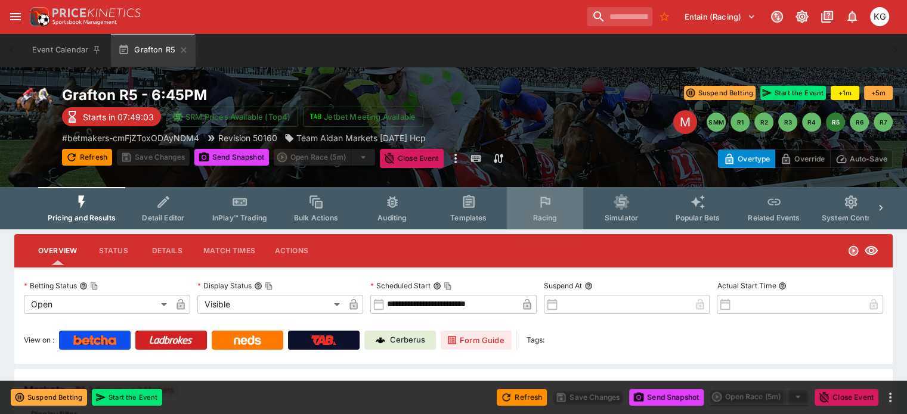
click at [555, 218] on span "Racing" at bounding box center [544, 217] width 24 height 9
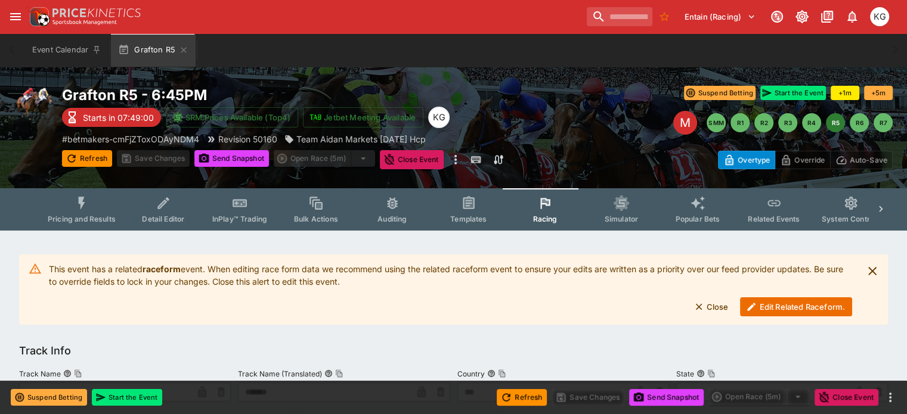
click at [772, 308] on button "Edit Related Raceform." at bounding box center [796, 307] width 112 height 19
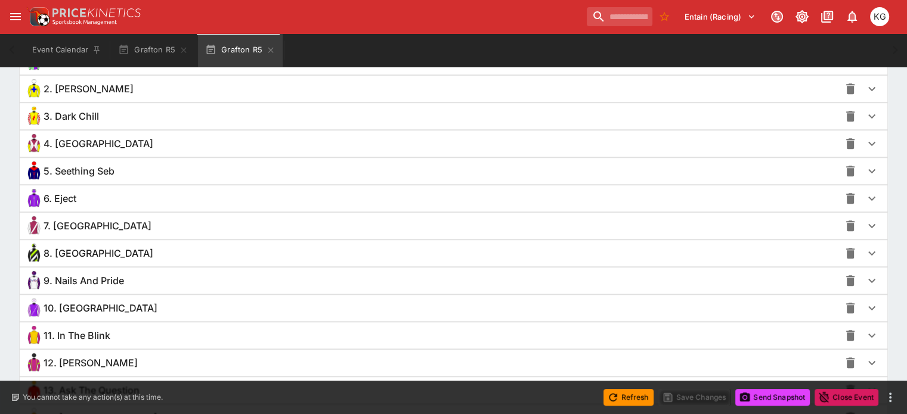
scroll to position [894, 0]
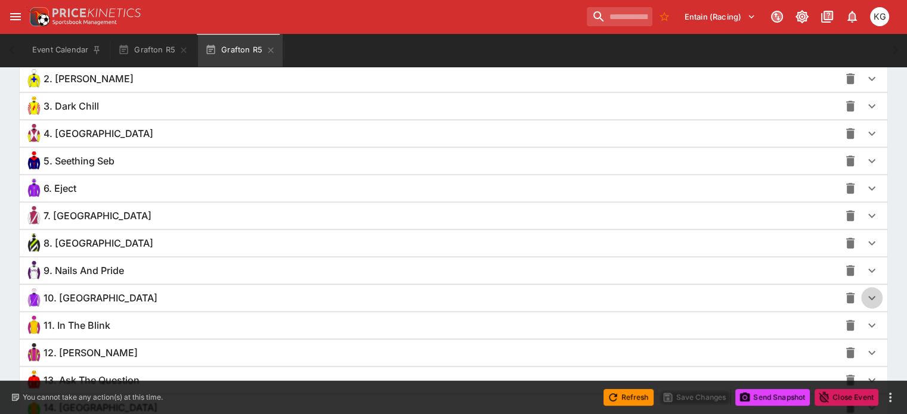
click at [868, 296] on icon "button" at bounding box center [871, 298] width 7 height 4
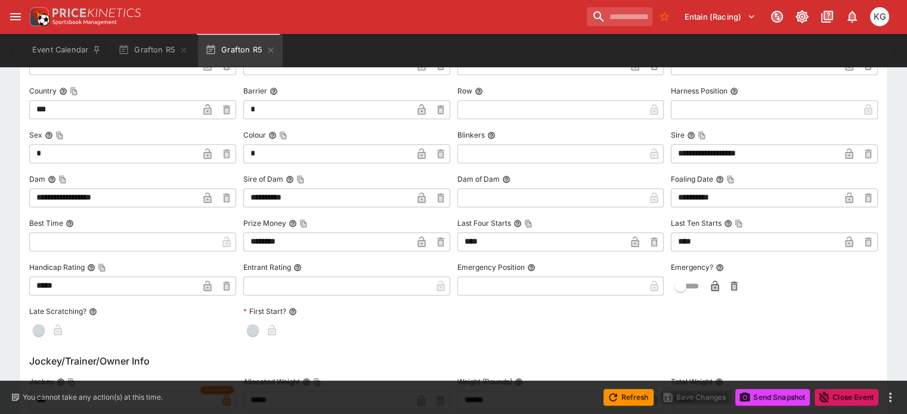
scroll to position [1252, 0]
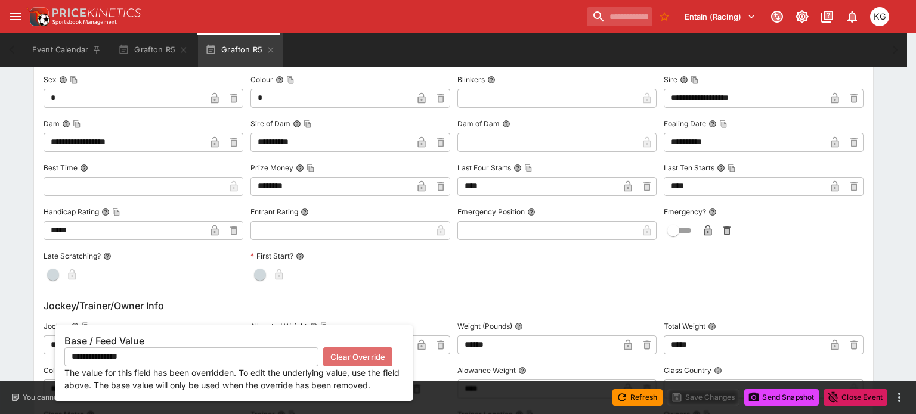
click at [345, 356] on button "Clear Override" at bounding box center [357, 357] width 69 height 19
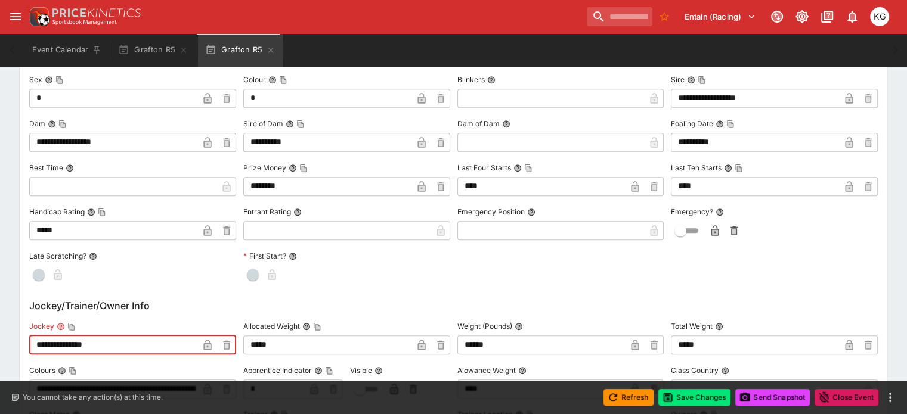
drag, startPoint x: 120, startPoint y: 345, endPoint x: 39, endPoint y: 349, distance: 81.2
paste input "text"
type input "**********"
click at [210, 344] on icon "button" at bounding box center [208, 346] width 6 height 5
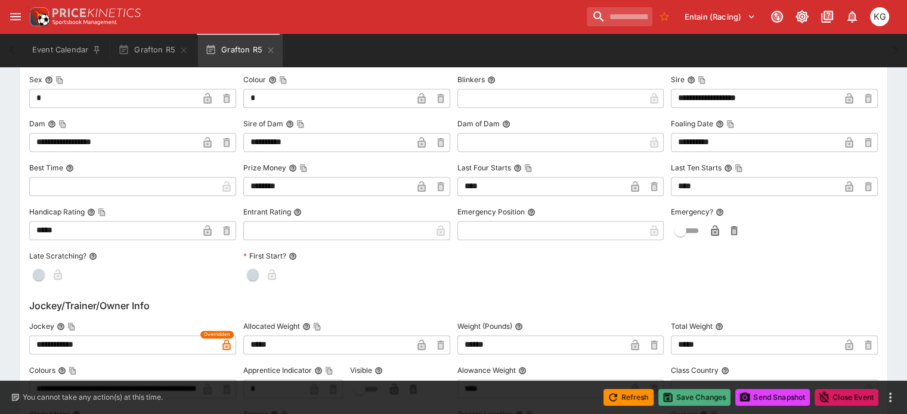
click at [693, 394] on button "Save Changes" at bounding box center [694, 397] width 73 height 17
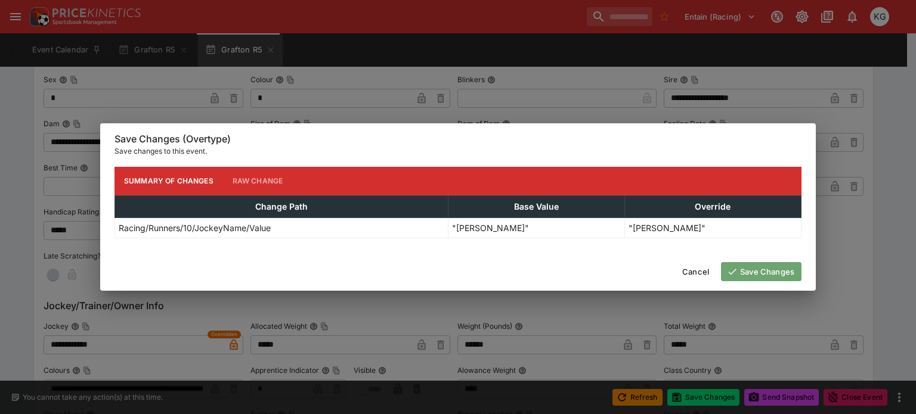
click at [759, 267] on button "Save Changes" at bounding box center [761, 271] width 80 height 19
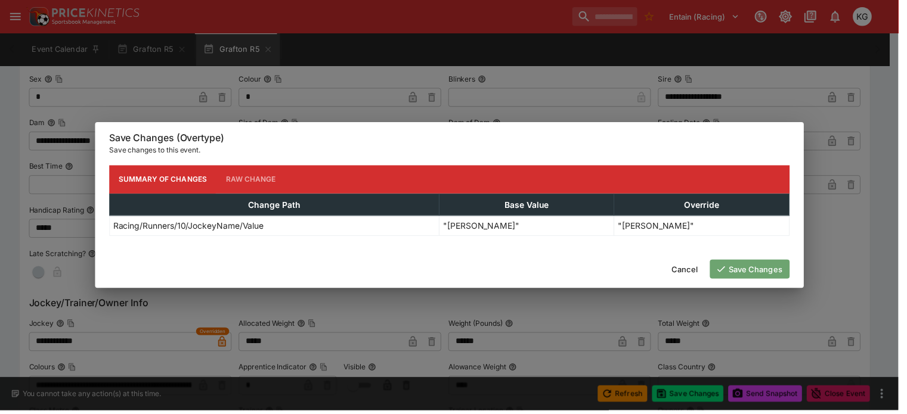
scroll to position [0, 0]
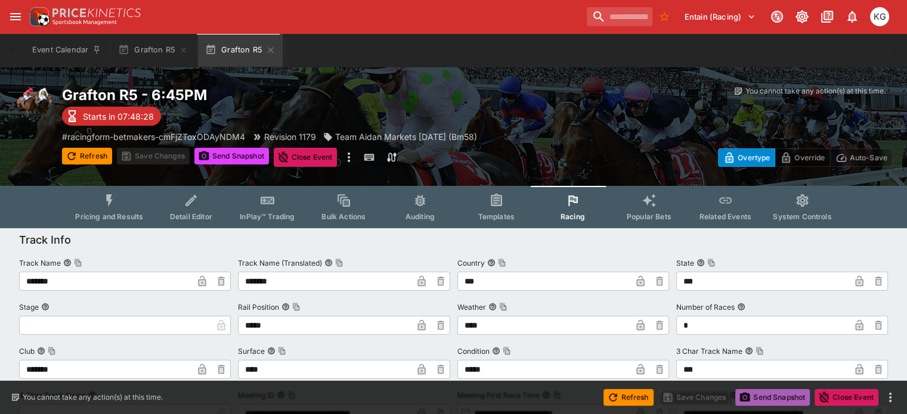
click at [767, 393] on button "Send Snapshot" at bounding box center [772, 397] width 75 height 17
